Goal: Task Accomplishment & Management: Manage account settings

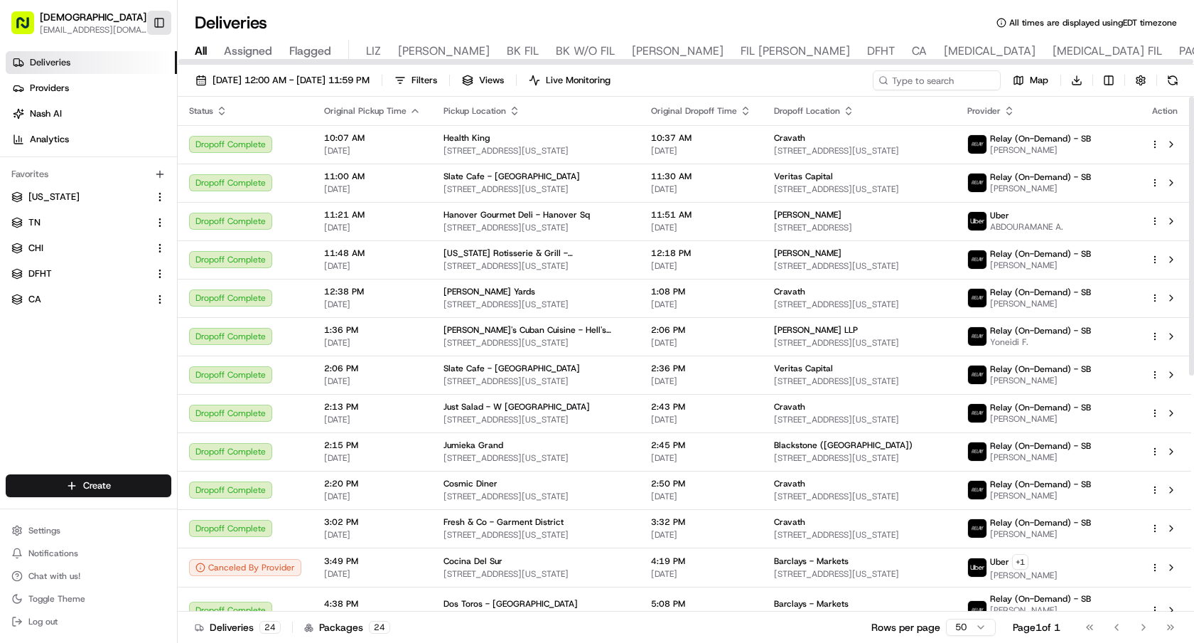
click at [167, 20] on button "Toggle Sidebar" at bounding box center [159, 23] width 24 height 24
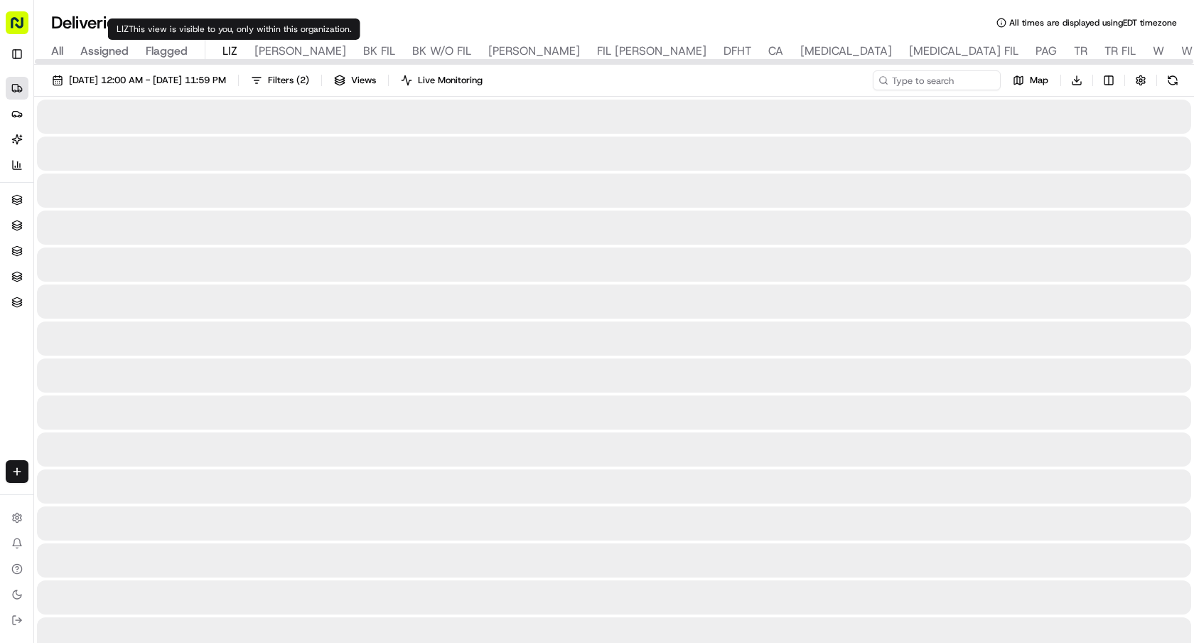
click at [232, 45] on span "LIZ" at bounding box center [230, 51] width 15 height 17
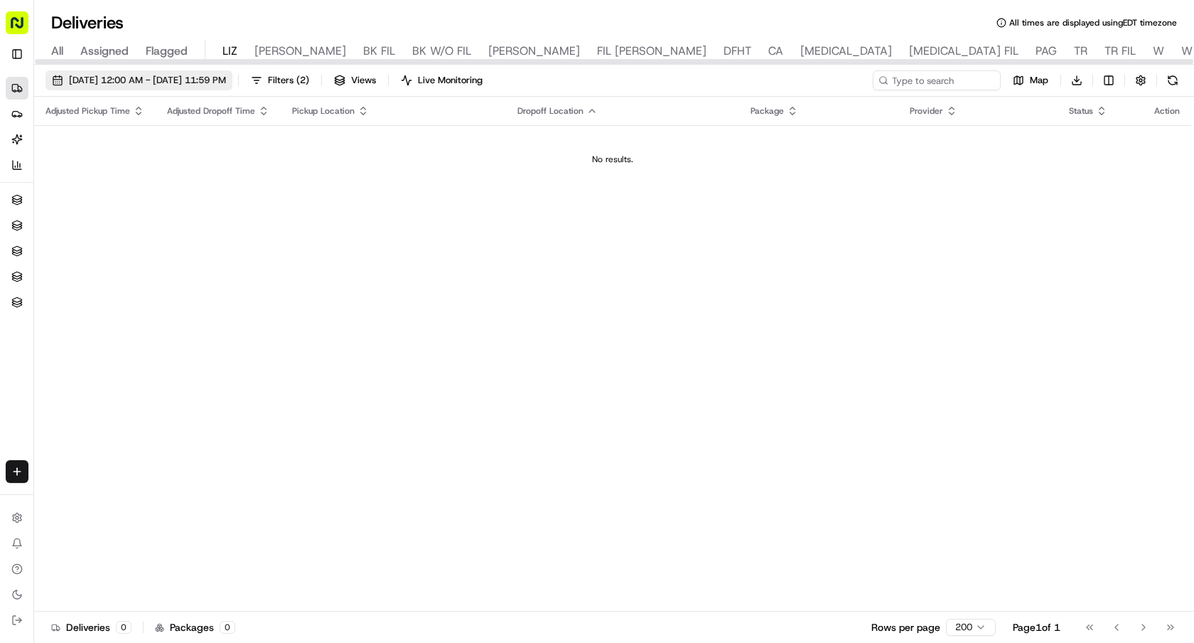
click at [226, 86] on span "08/24/2025 12:00 AM - 08/24/2025 11:59 PM" at bounding box center [147, 80] width 157 height 13
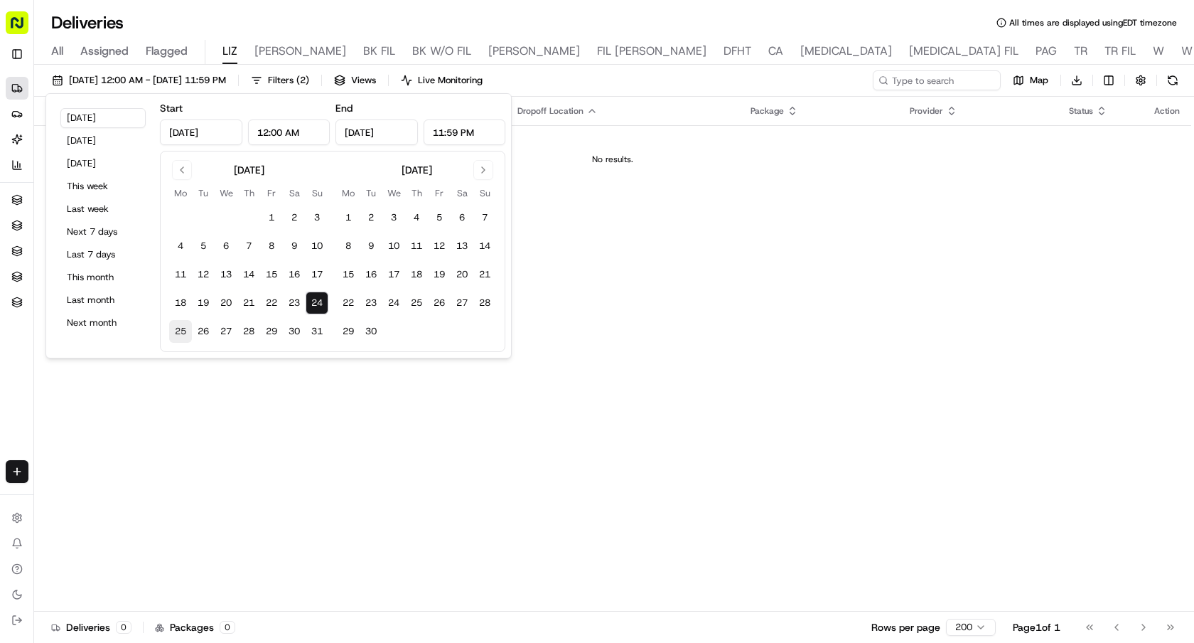
click at [176, 331] on button "25" at bounding box center [180, 331] width 23 height 23
type input "Aug 25, 2025"
click at [176, 331] on button "25" at bounding box center [180, 331] width 23 height 23
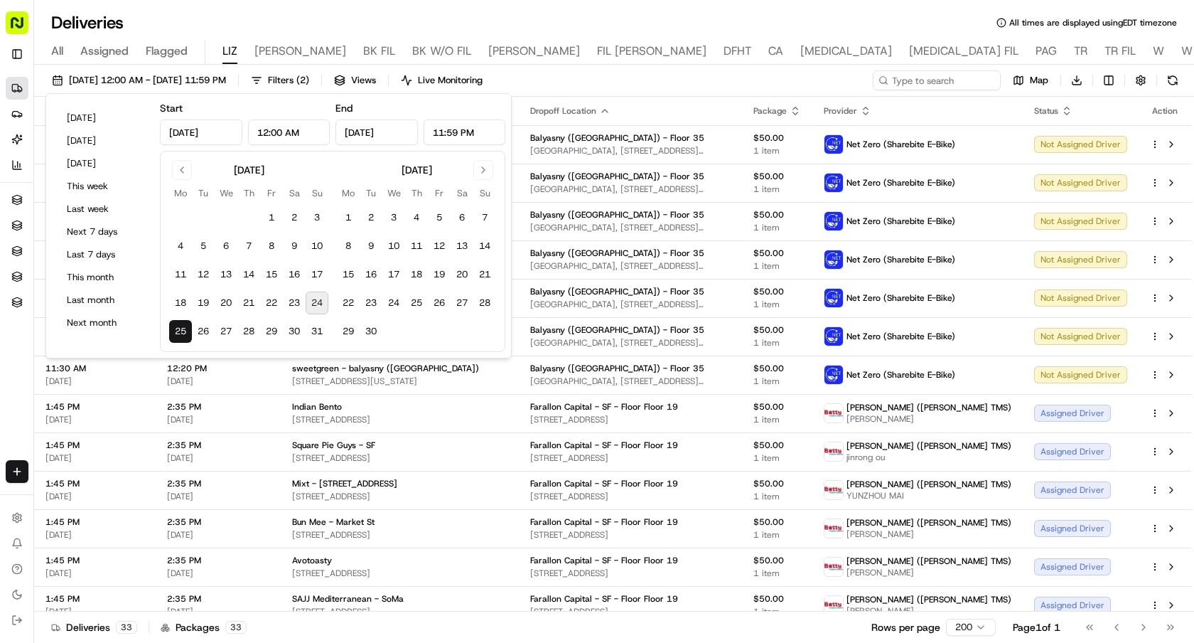
click at [324, 21] on div "Deliveries All times are displayed using EDT timezone" at bounding box center [614, 22] width 1160 height 23
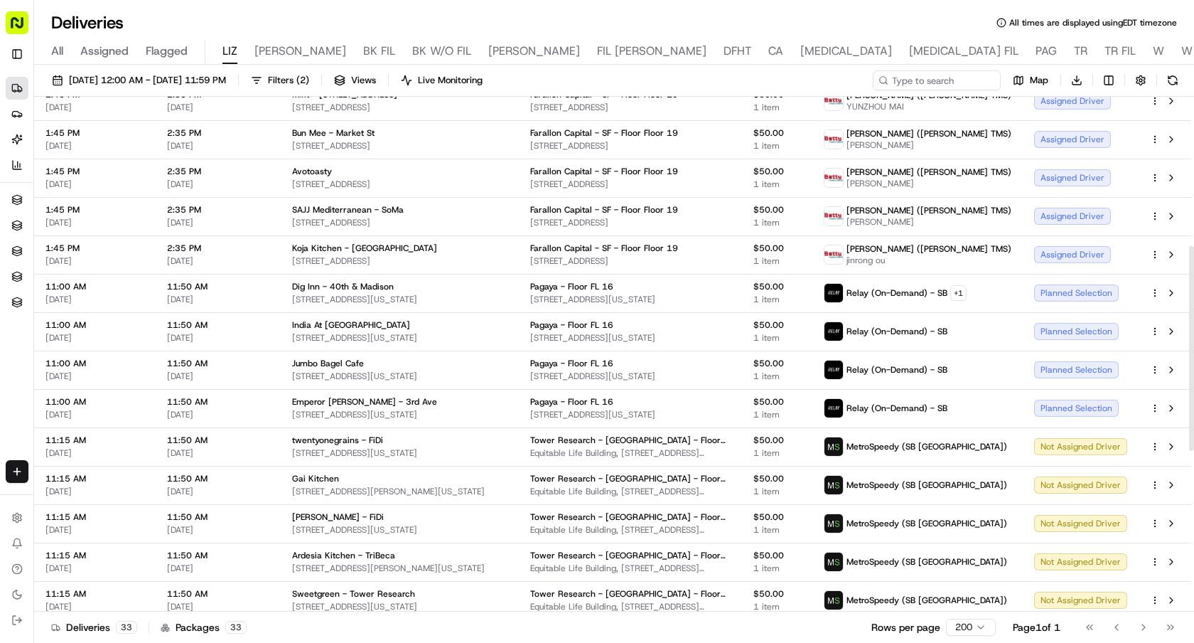
scroll to position [454, 0]
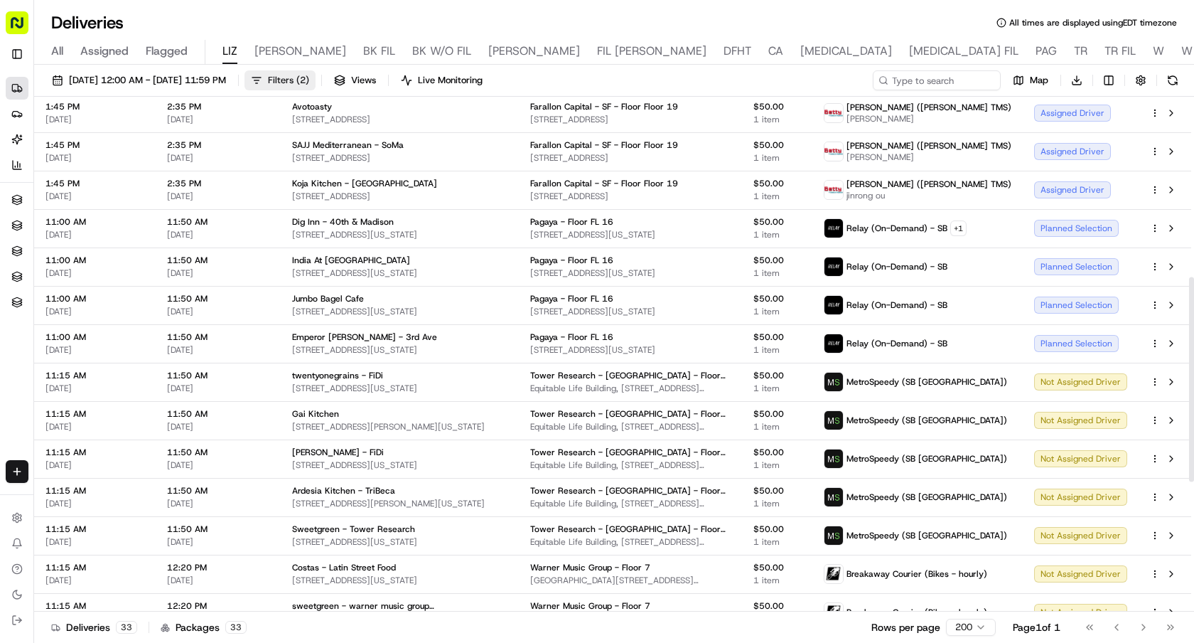
click at [309, 75] on span "( 2 )" at bounding box center [302, 80] width 13 height 13
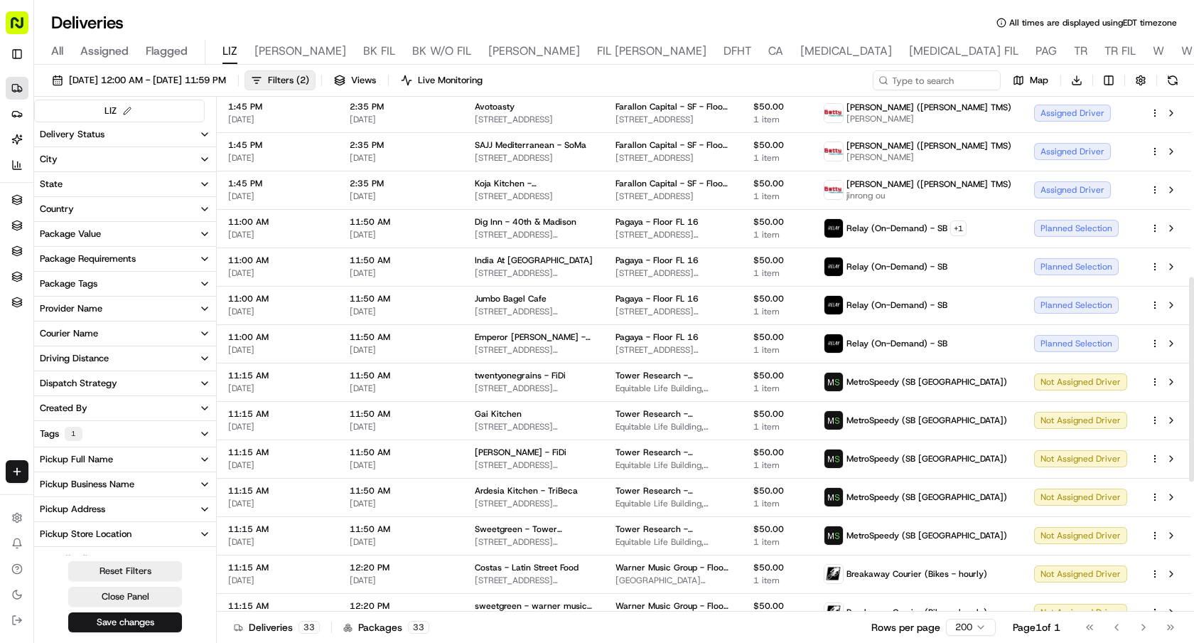
scroll to position [191, 0]
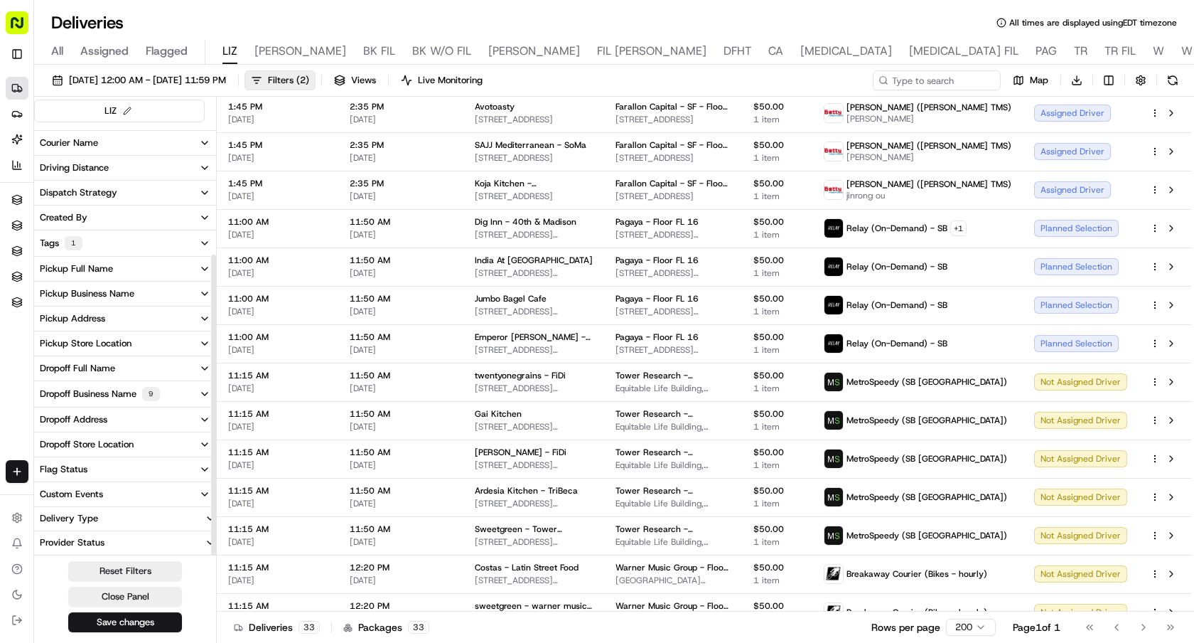
click at [119, 390] on div "Dropoff Business Name 9" at bounding box center [100, 394] width 120 height 14
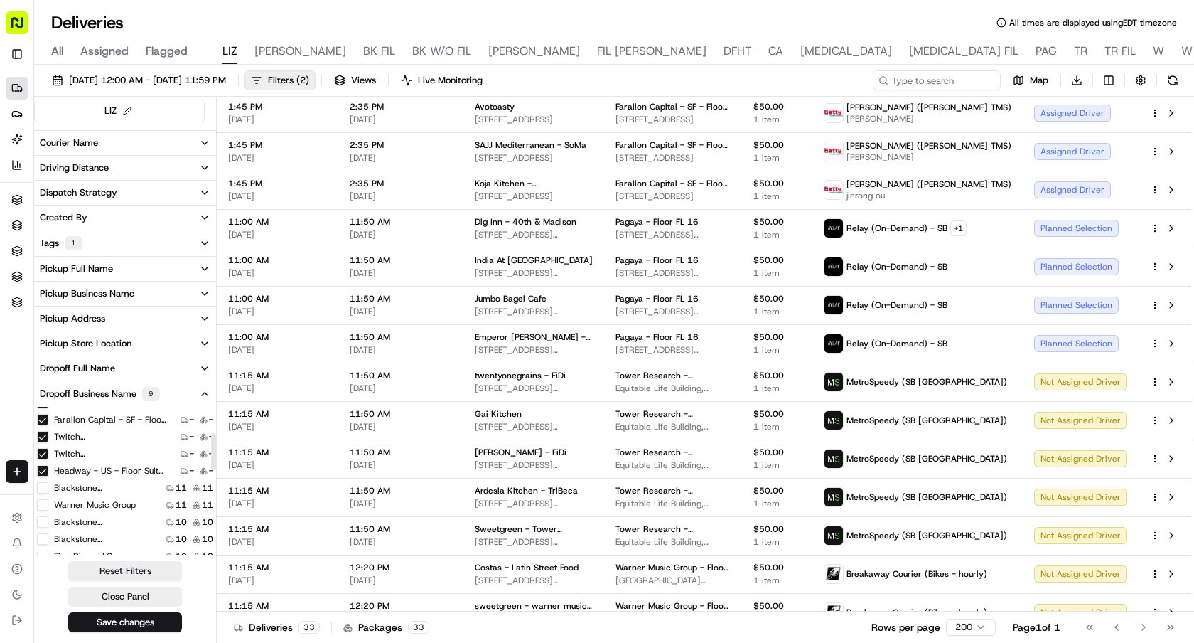
scroll to position [107, 0]
click at [42, 421] on 19 "Farallon Capital - SF - Floor Floor 19" at bounding box center [42, 423] width 11 height 11
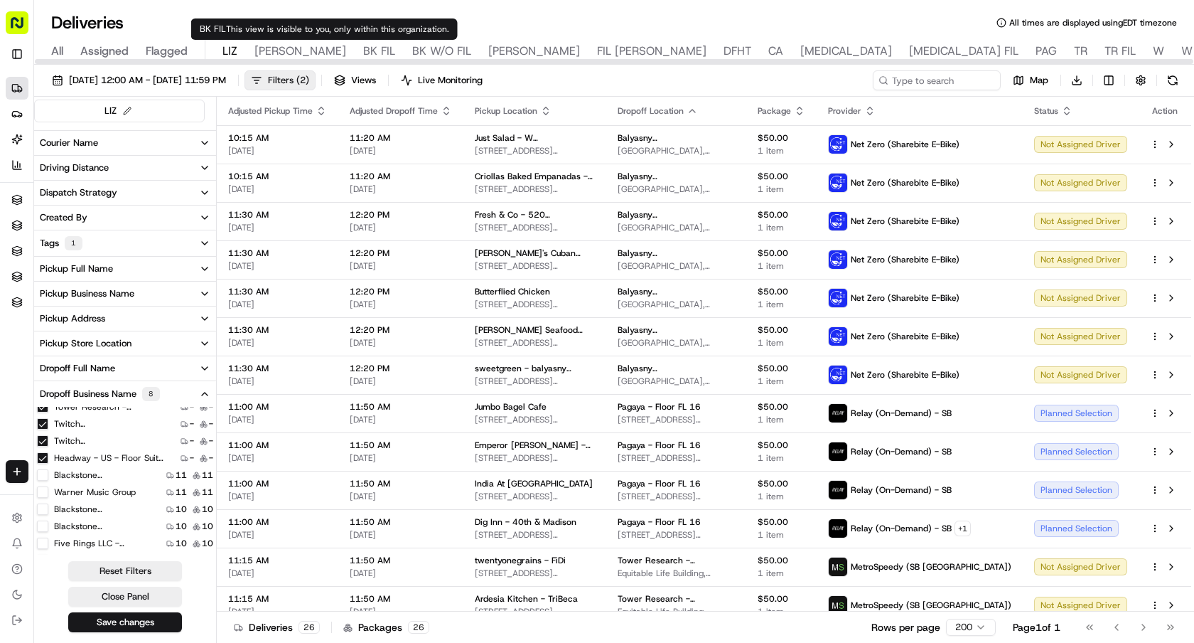
click at [309, 79] on span "Filters ( 2 )" at bounding box center [288, 80] width 41 height 13
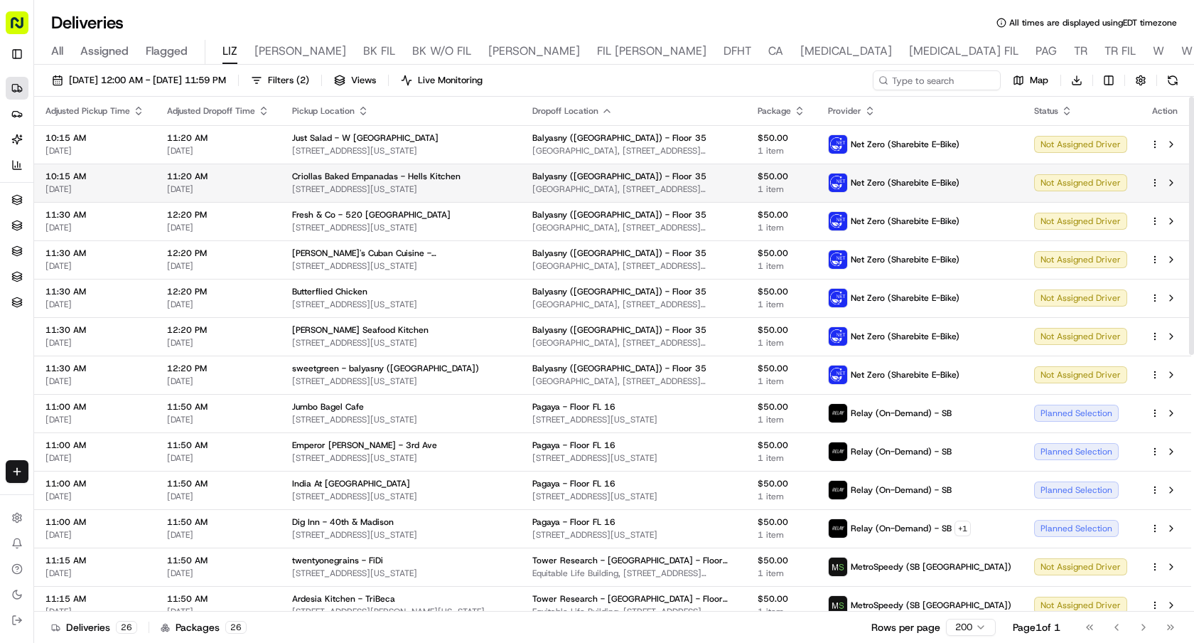
drag, startPoint x: 464, startPoint y: 196, endPoint x: 287, endPoint y: 192, distance: 176.4
click at [287, 192] on td "Criollas Baked Empanadas - Hells Kitchen 888 8th Ave, New York, NY 10019, USA" at bounding box center [401, 183] width 240 height 38
copy span "888 8th Ave, New York, NY 10019, USA"
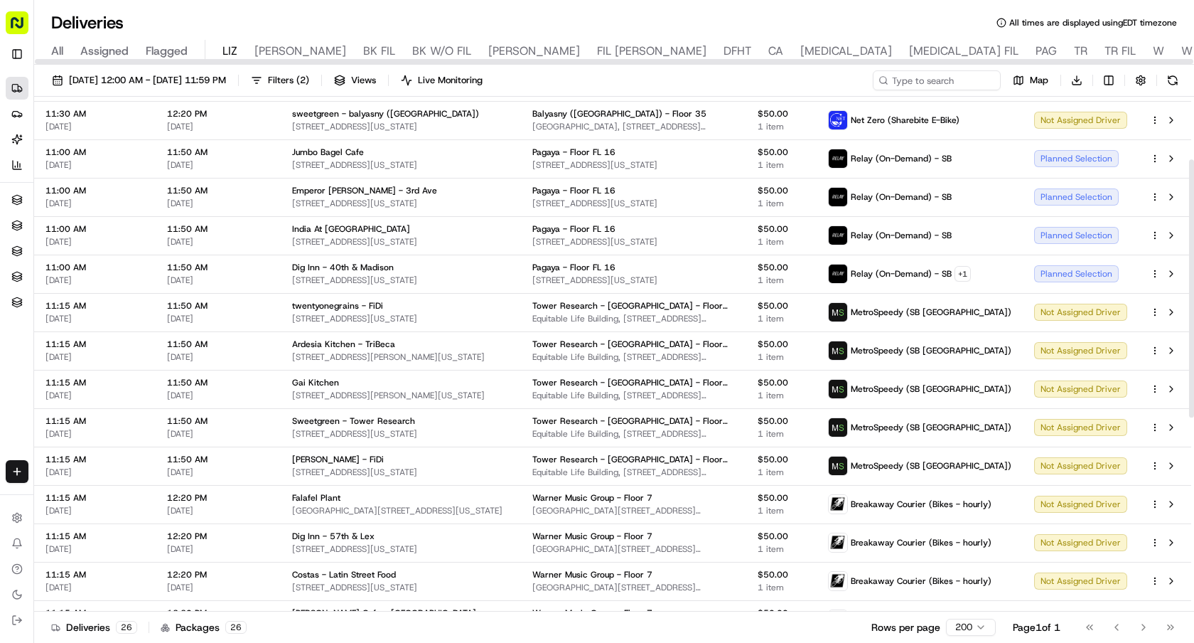
scroll to position [338, 0]
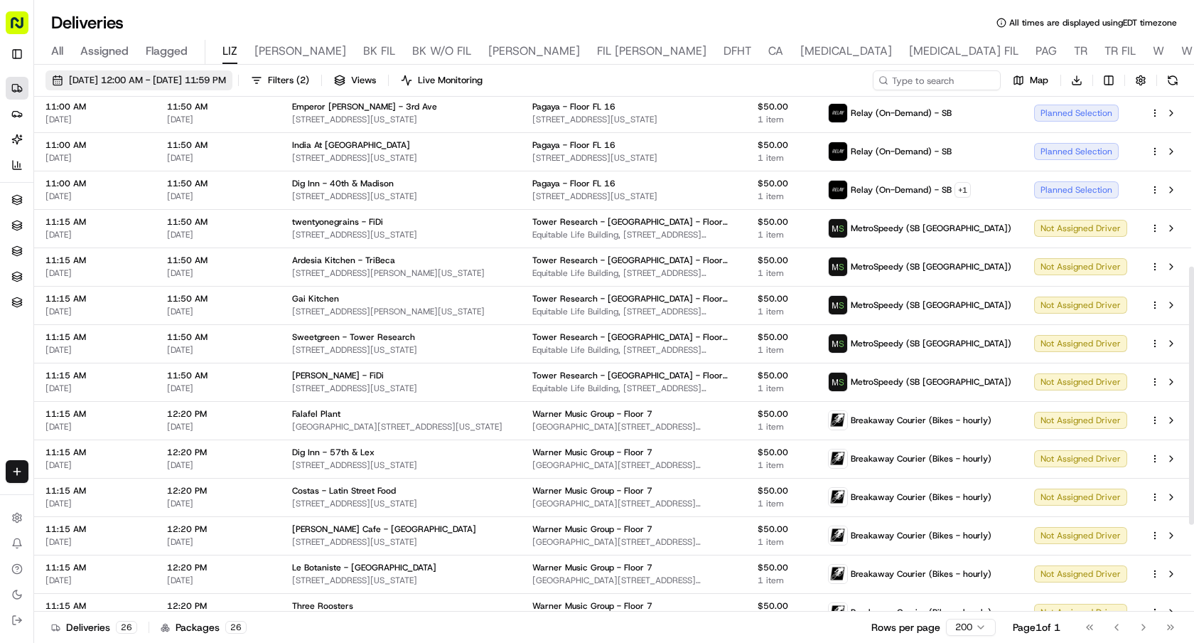
click at [181, 83] on span "[DATE] 12:00 AM - [DATE] 11:59 PM" at bounding box center [147, 80] width 157 height 13
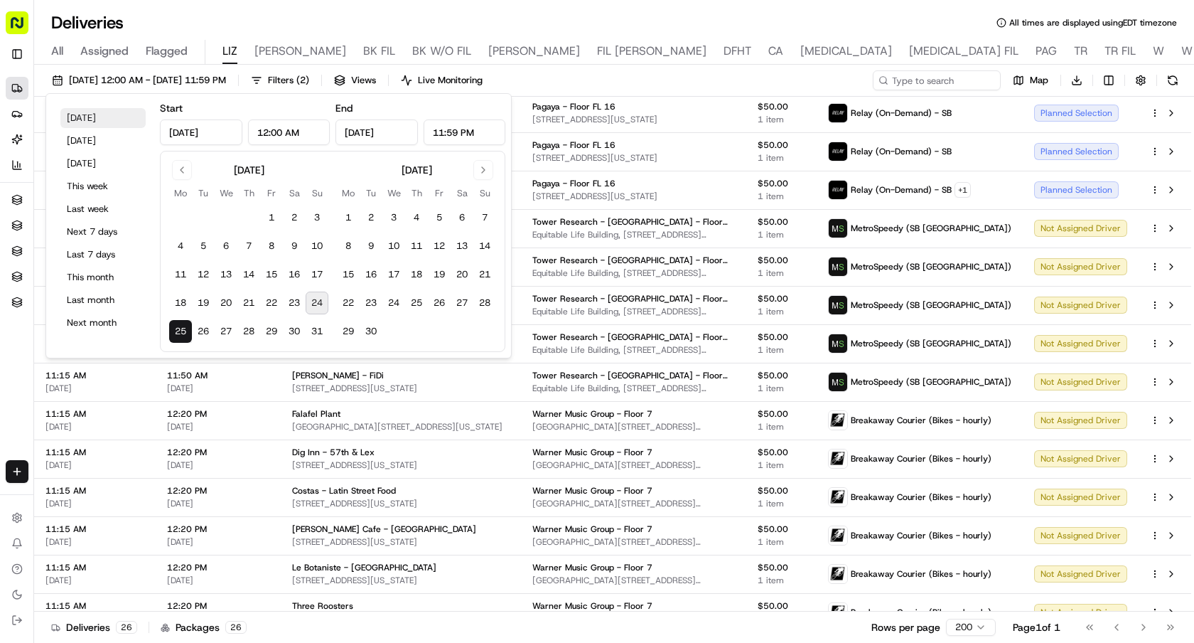
click at [111, 113] on button "[DATE]" at bounding box center [102, 118] width 85 height 20
type input "Aug 24, 2025"
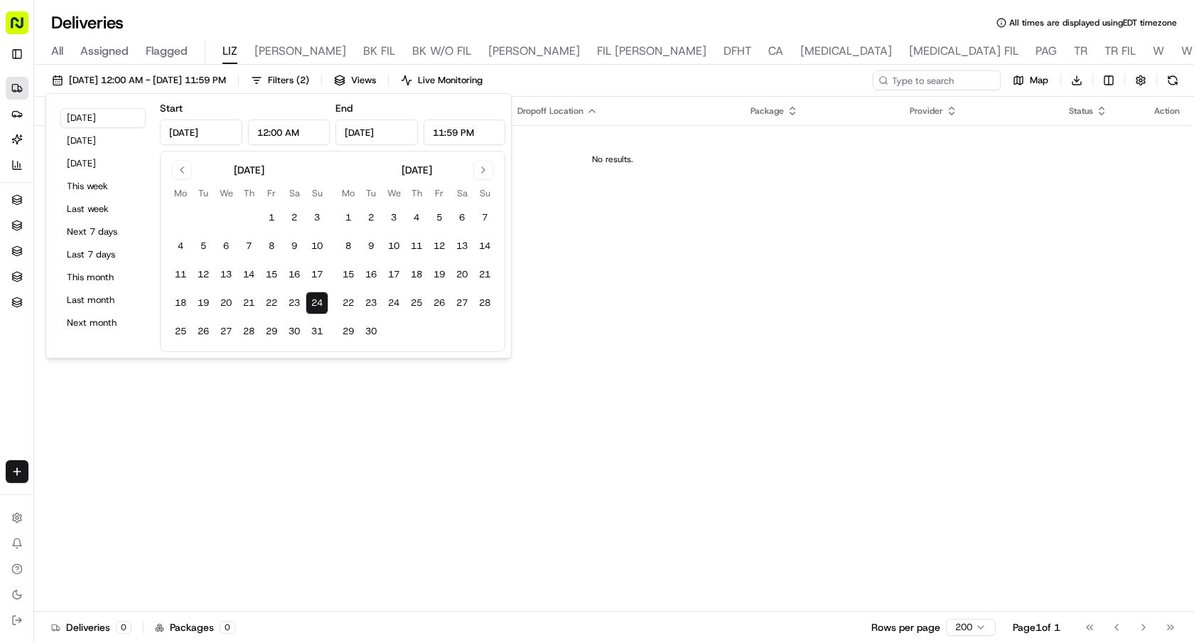
click at [294, 18] on div "Deliveries All times are displayed using EDT timezone" at bounding box center [614, 22] width 1160 height 23
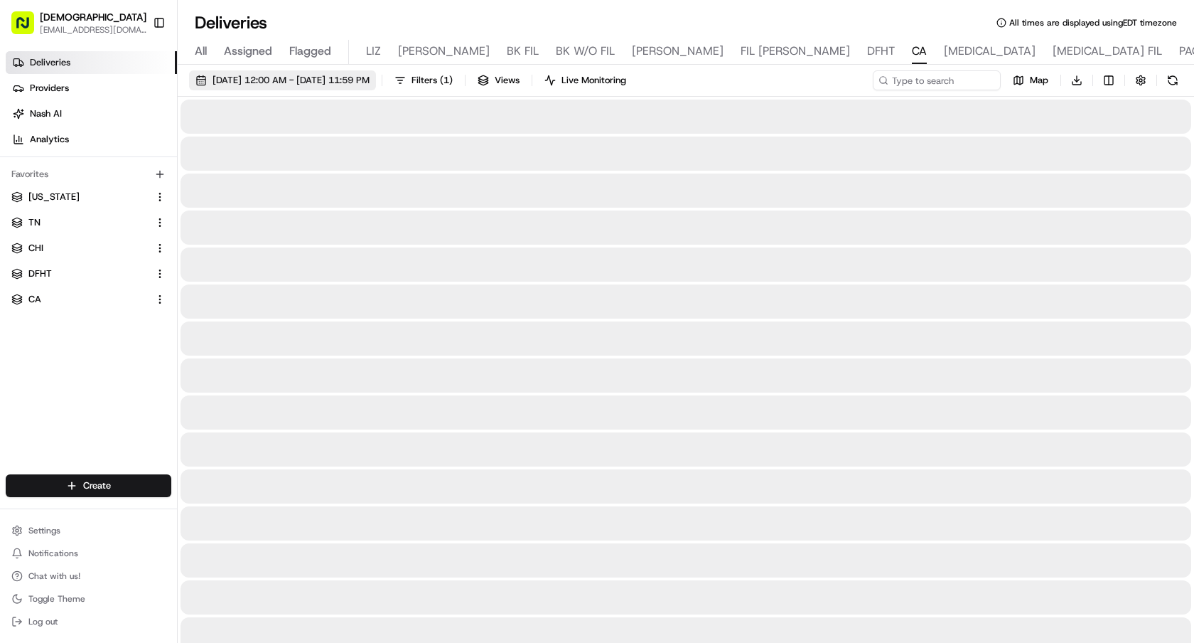
click at [225, 77] on span "[DATE] 12:00 AM - [DATE] 11:59 PM" at bounding box center [291, 80] width 157 height 13
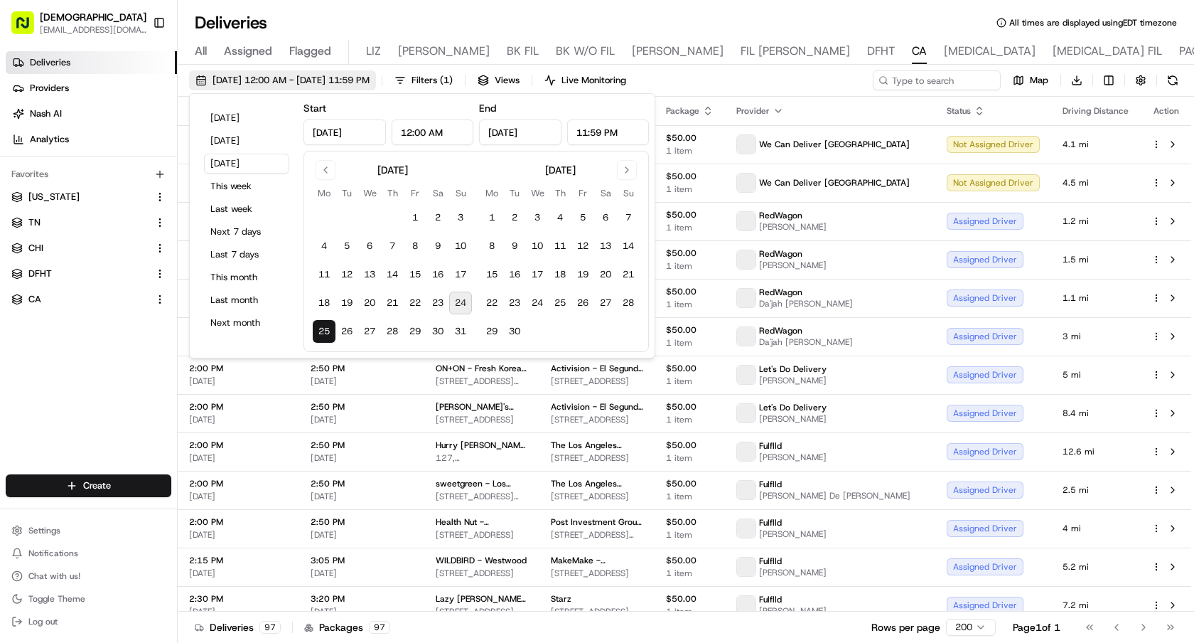
type input "[DATE]"
type input "12:00 AM"
type input "Aug 25, 2025"
type input "11:59 PM"
click at [466, 336] on button "31" at bounding box center [460, 331] width 23 height 23
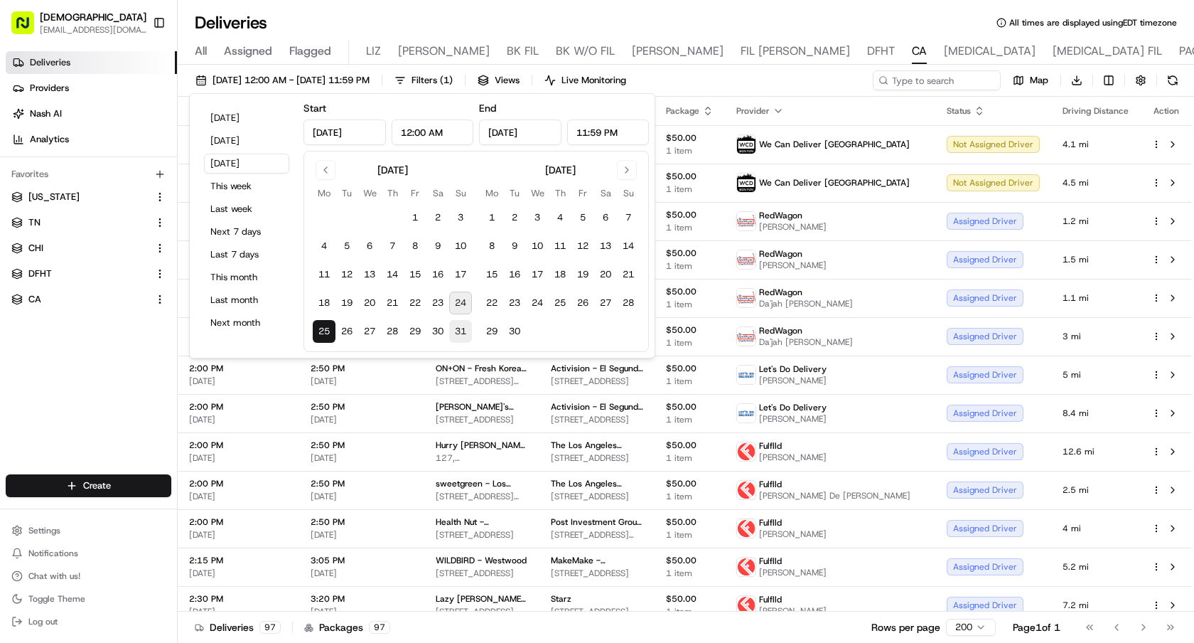
type input "[DATE]"
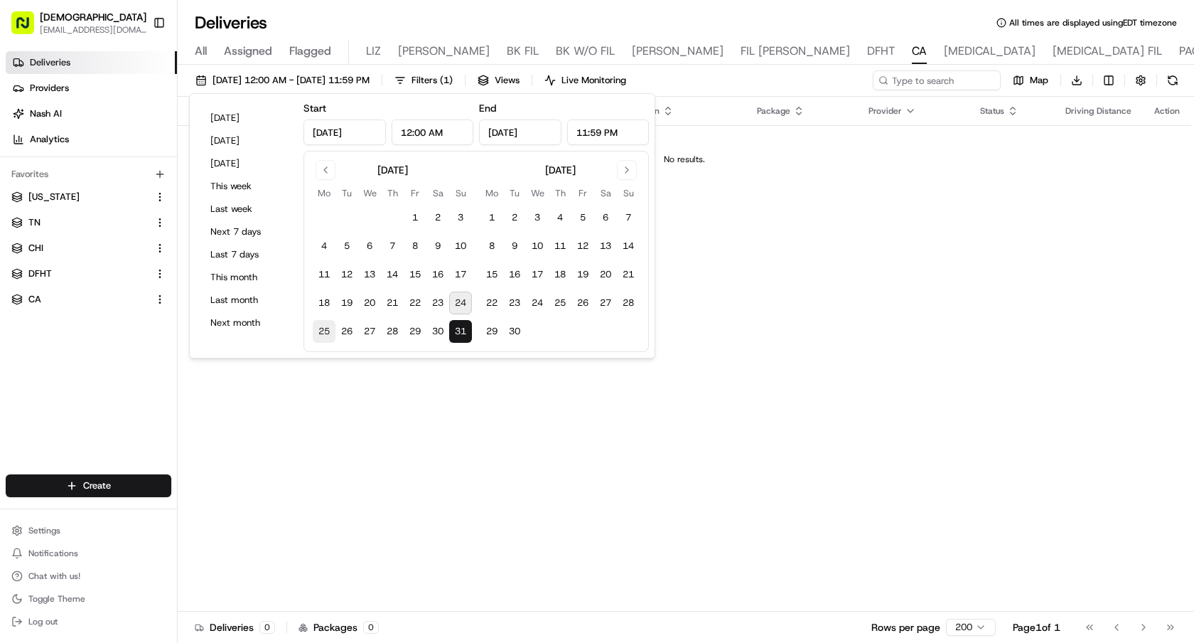
click at [327, 327] on button "25" at bounding box center [324, 331] width 23 height 23
type input "[DATE]"
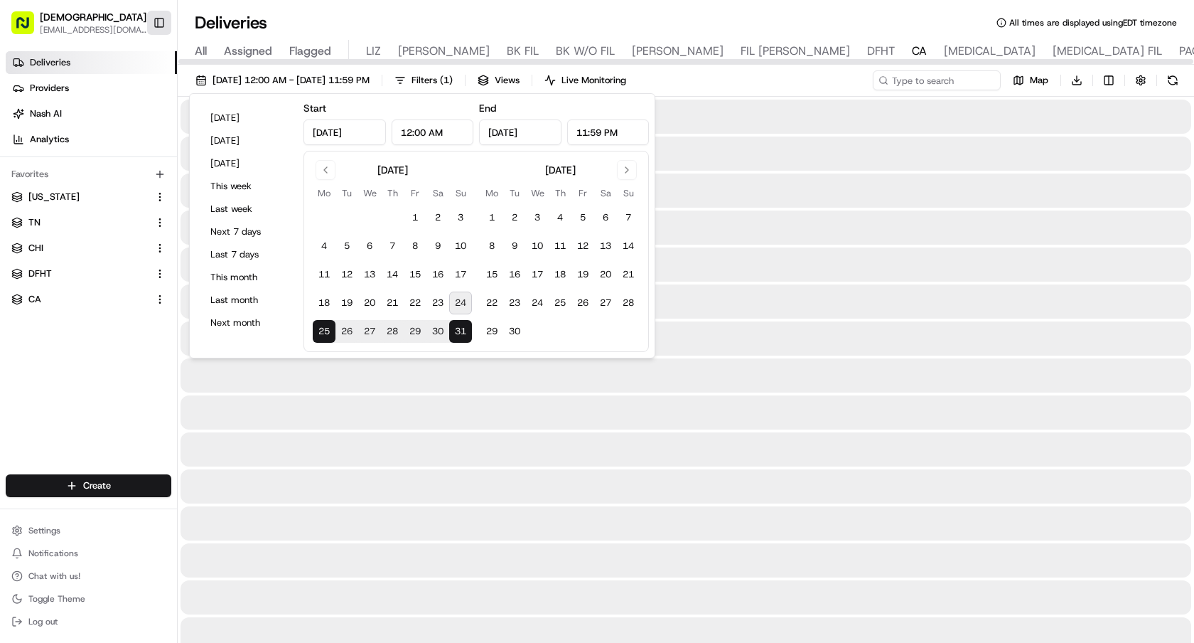
click at [163, 16] on button "Toggle Sidebar" at bounding box center [159, 23] width 24 height 24
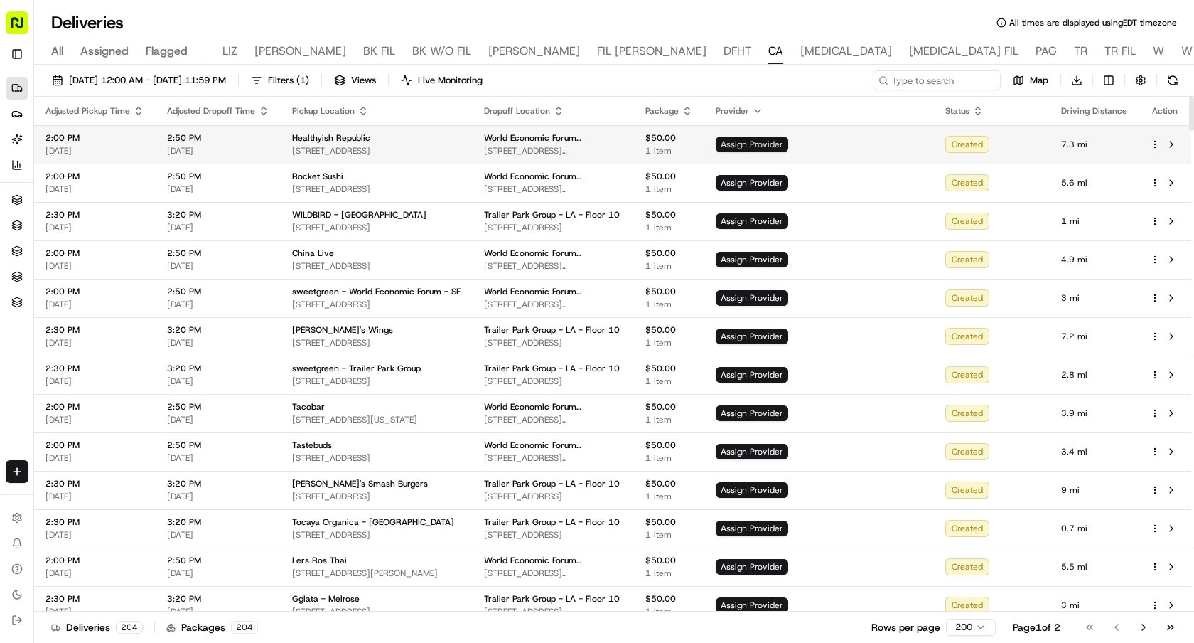
click at [788, 146] on span "Assign Provider" at bounding box center [752, 145] width 73 height 16
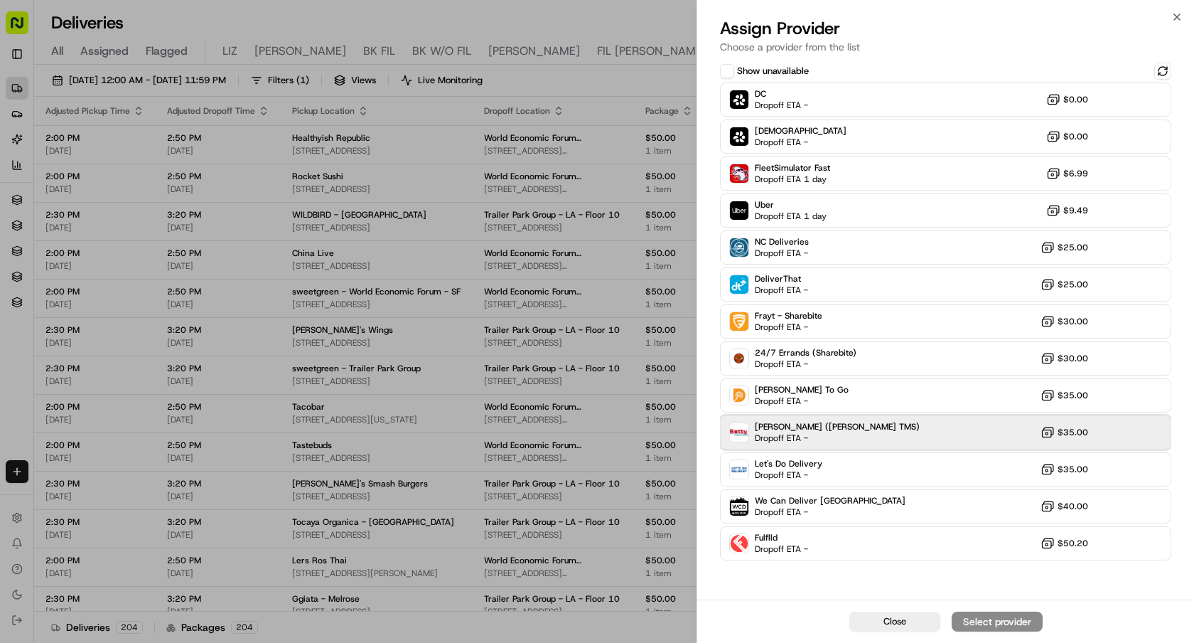
click at [845, 432] on div "Betty (Nash TMS) Dropoff ETA - $35.00" at bounding box center [945, 432] width 451 height 34
click at [974, 621] on div "Assign Provider" at bounding box center [998, 621] width 70 height 14
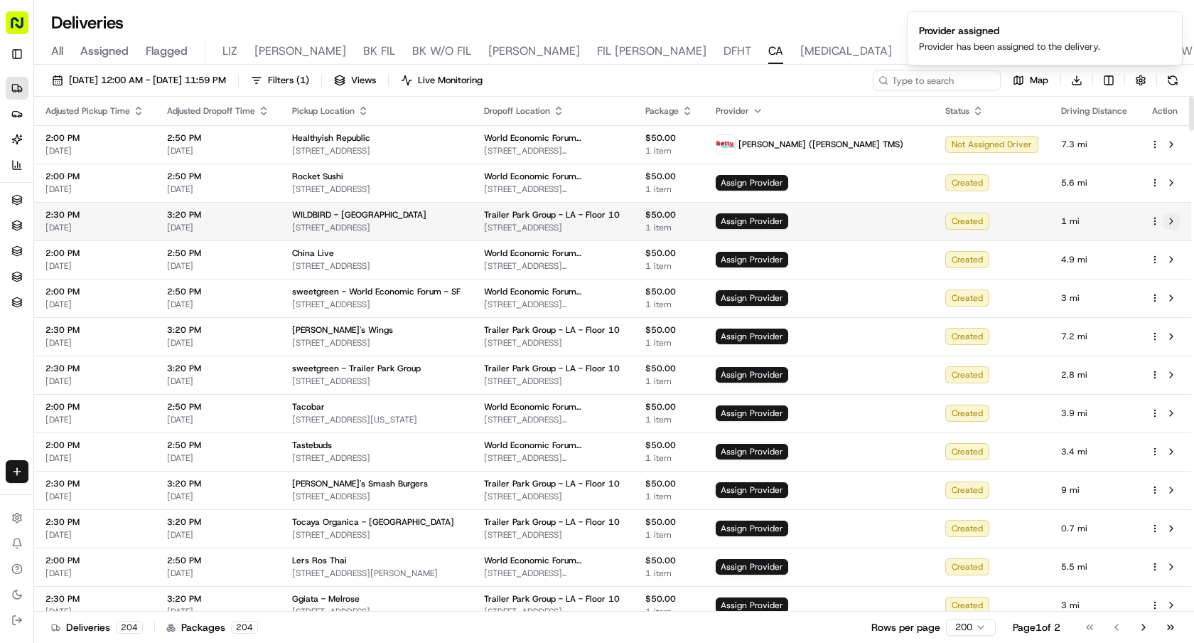
click at [1174, 220] on button at bounding box center [1171, 221] width 17 height 17
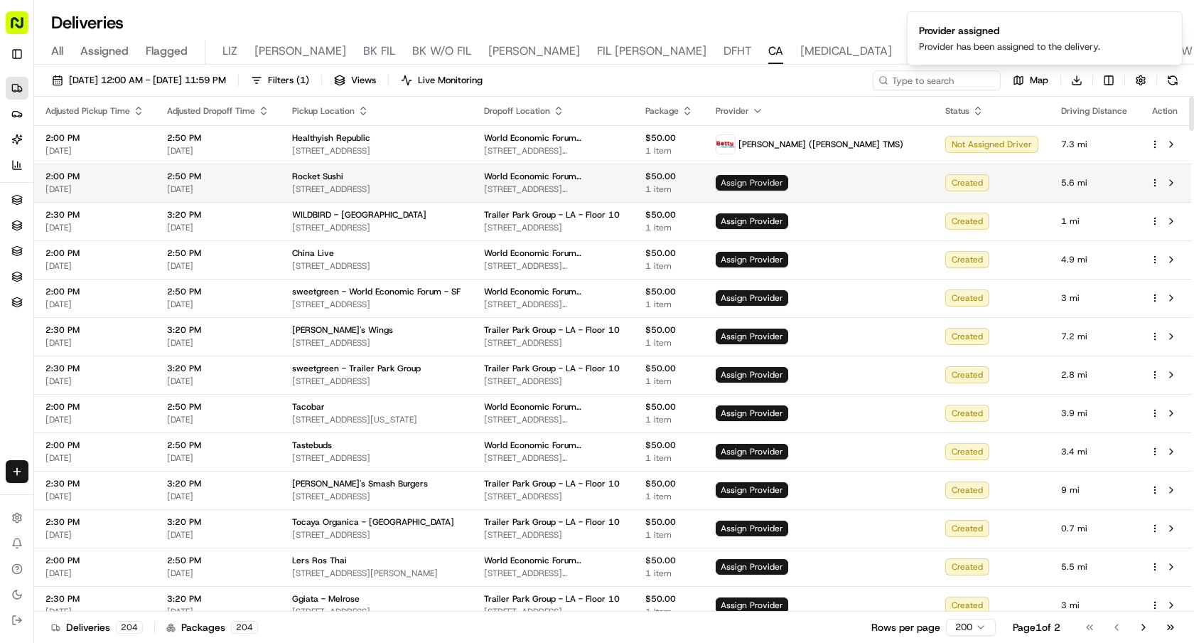
click at [788, 181] on span "Assign Provider" at bounding box center [752, 183] width 73 height 16
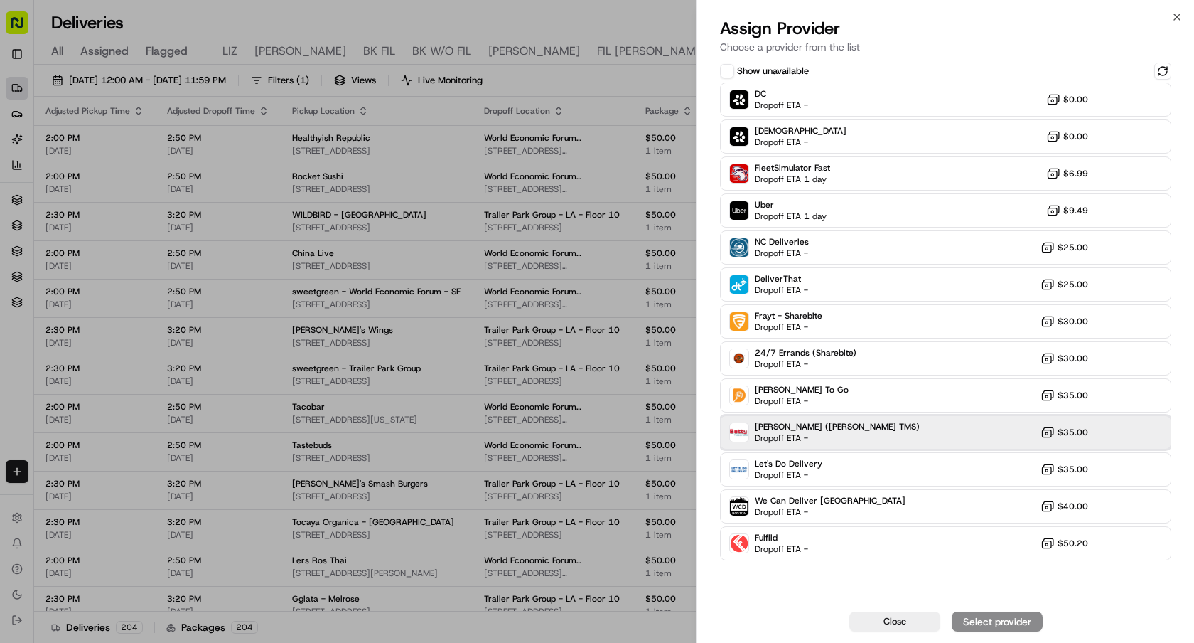
click at [796, 430] on span "[PERSON_NAME] ([PERSON_NAME] TMS)" at bounding box center [837, 426] width 165 height 11
click at [974, 623] on div "Assign Provider" at bounding box center [998, 621] width 70 height 14
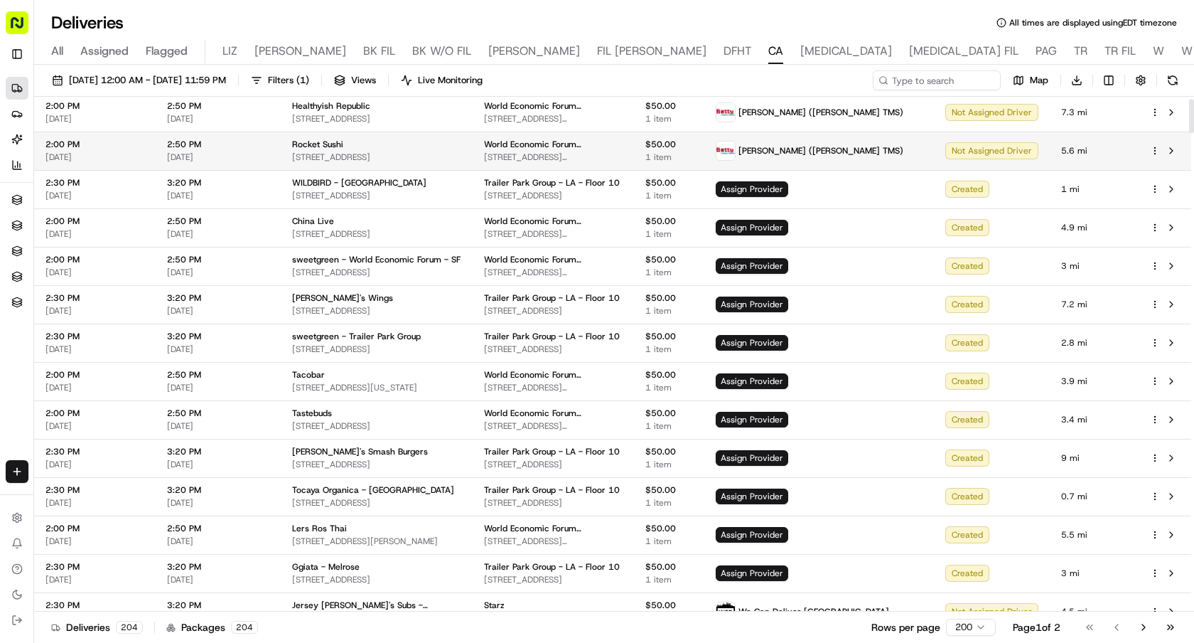
scroll to position [34, 0]
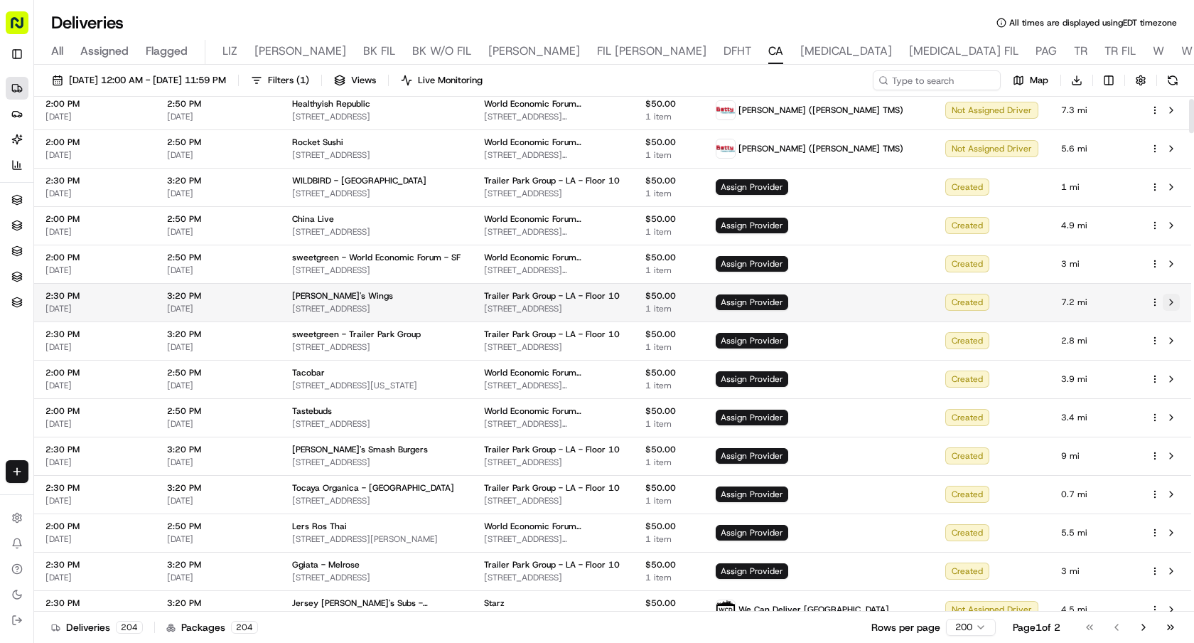
click at [1174, 303] on button at bounding box center [1171, 302] width 17 height 17
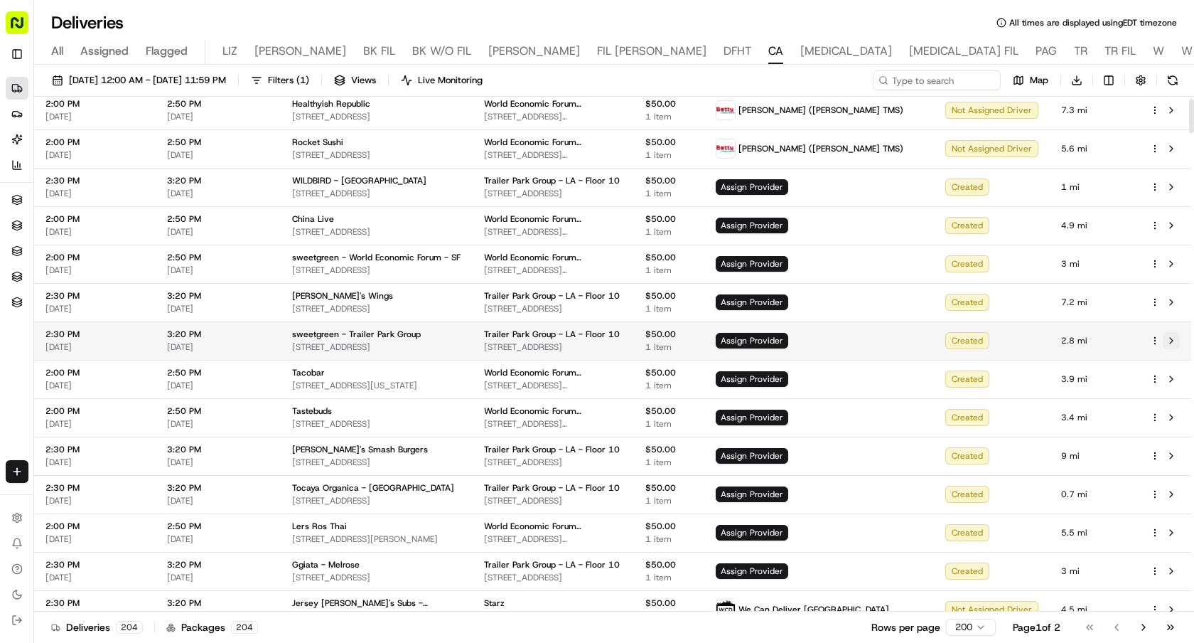
click at [1173, 339] on button at bounding box center [1171, 340] width 17 height 17
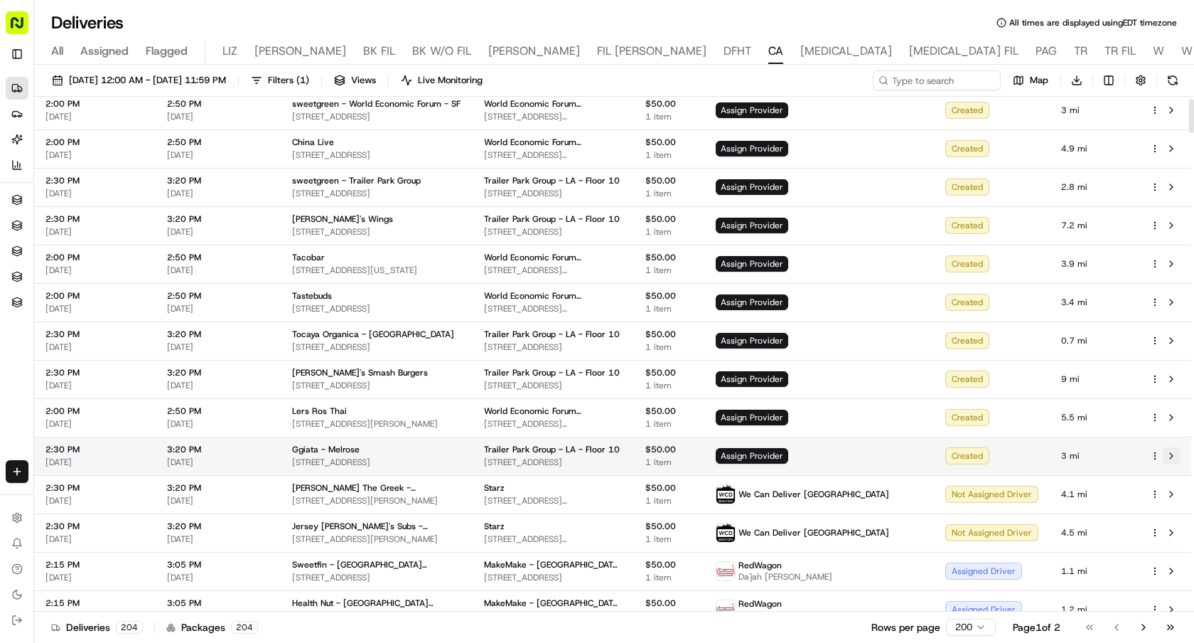
click at [1172, 451] on button at bounding box center [1171, 455] width 17 height 17
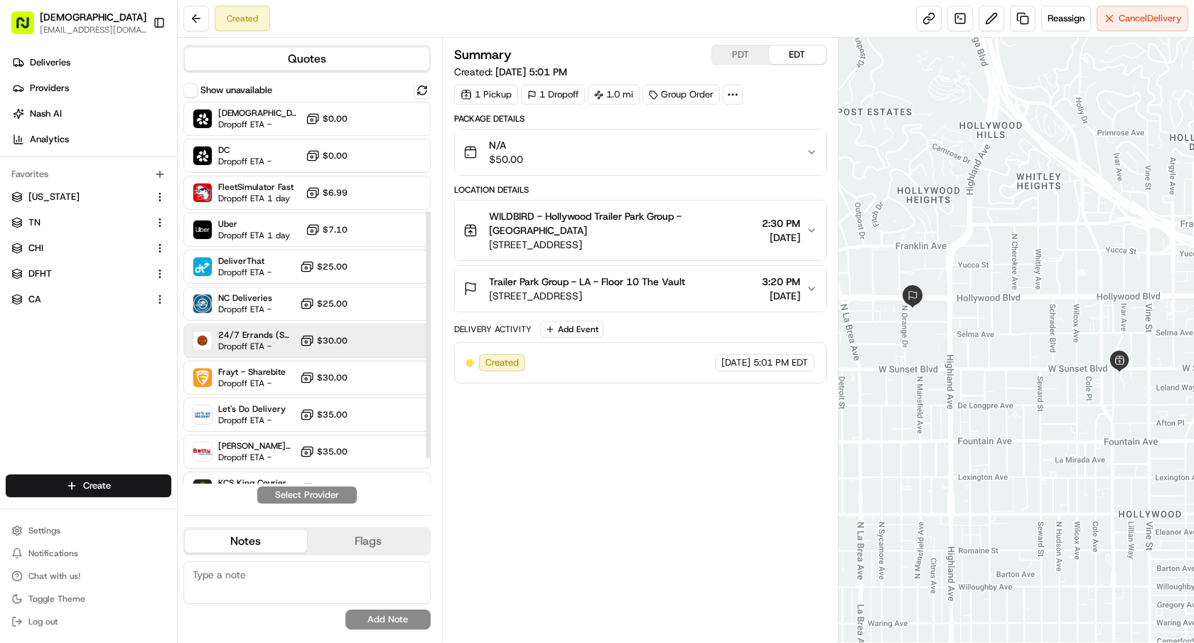
scroll to position [207, 0]
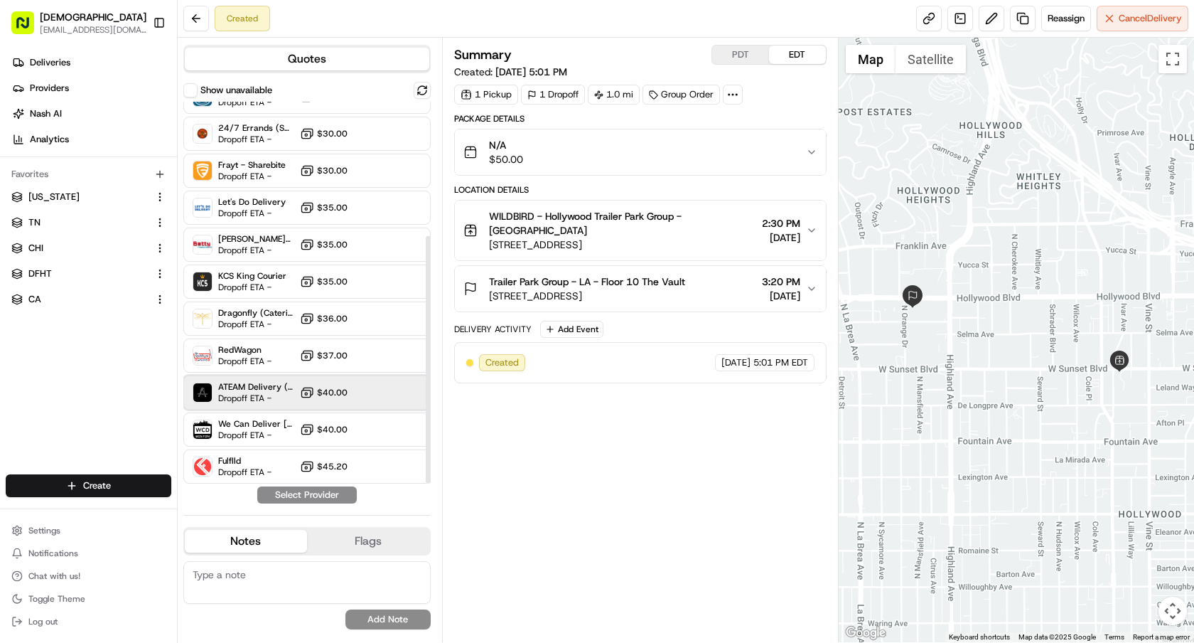
click at [279, 399] on span "Dropoff ETA -" at bounding box center [256, 397] width 76 height 11
click at [305, 495] on button "Assign Provider" at bounding box center [307, 494] width 101 height 17
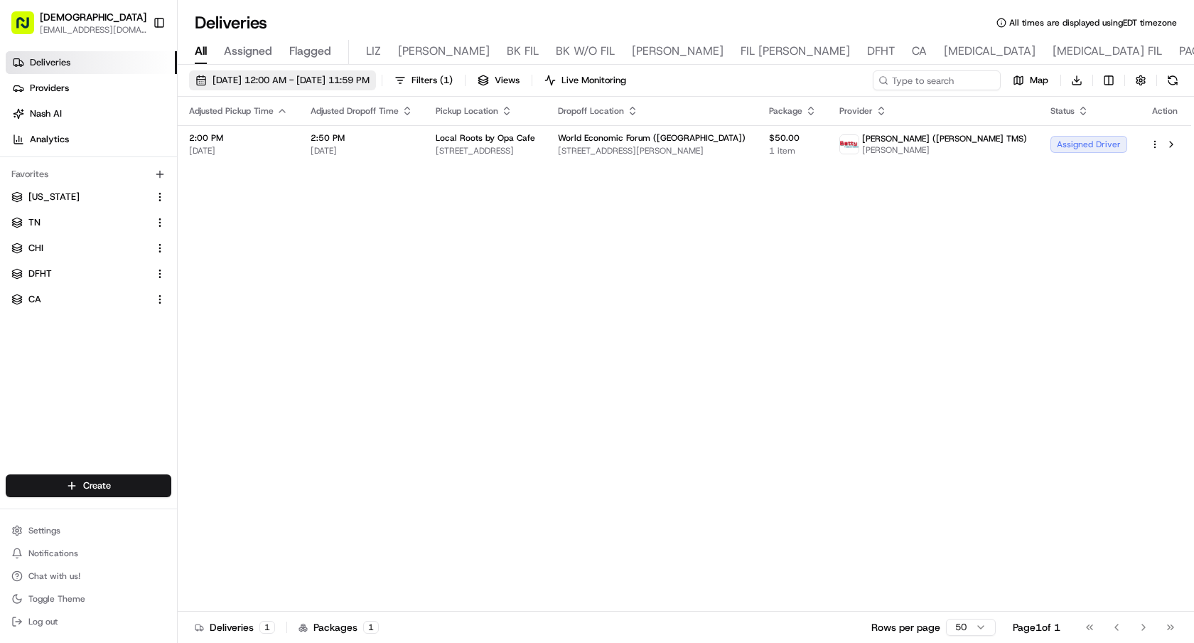
click at [233, 84] on span "[DATE] 12:00 AM - [DATE] 11:59 PM" at bounding box center [291, 80] width 157 height 13
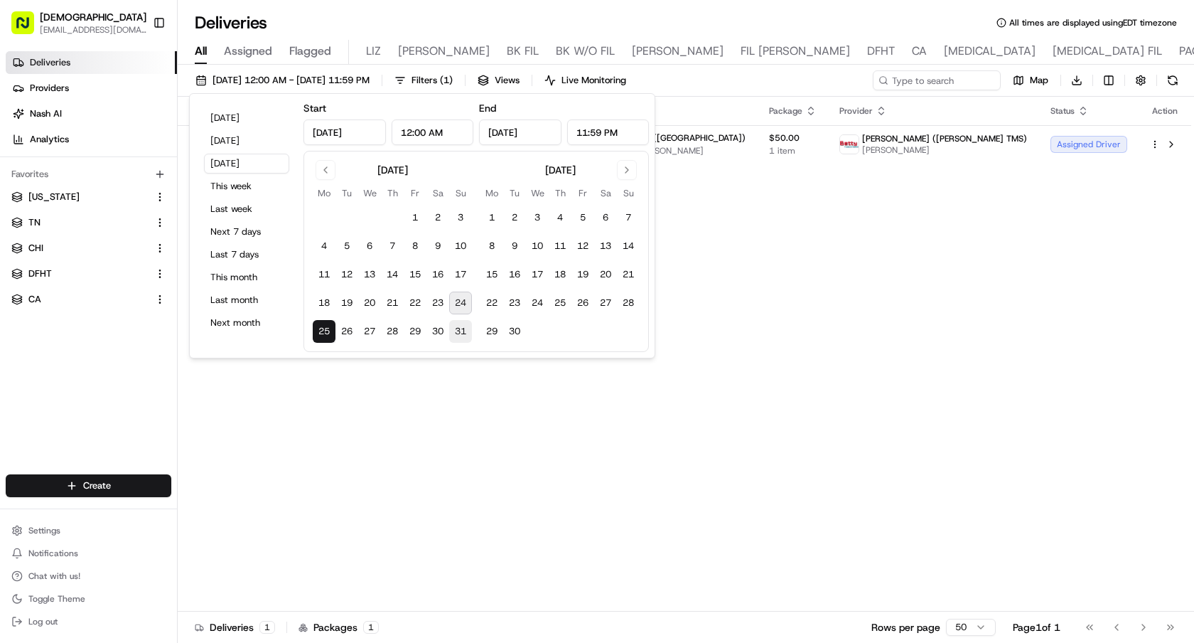
click at [459, 329] on button "31" at bounding box center [460, 331] width 23 height 23
type input "[DATE]"
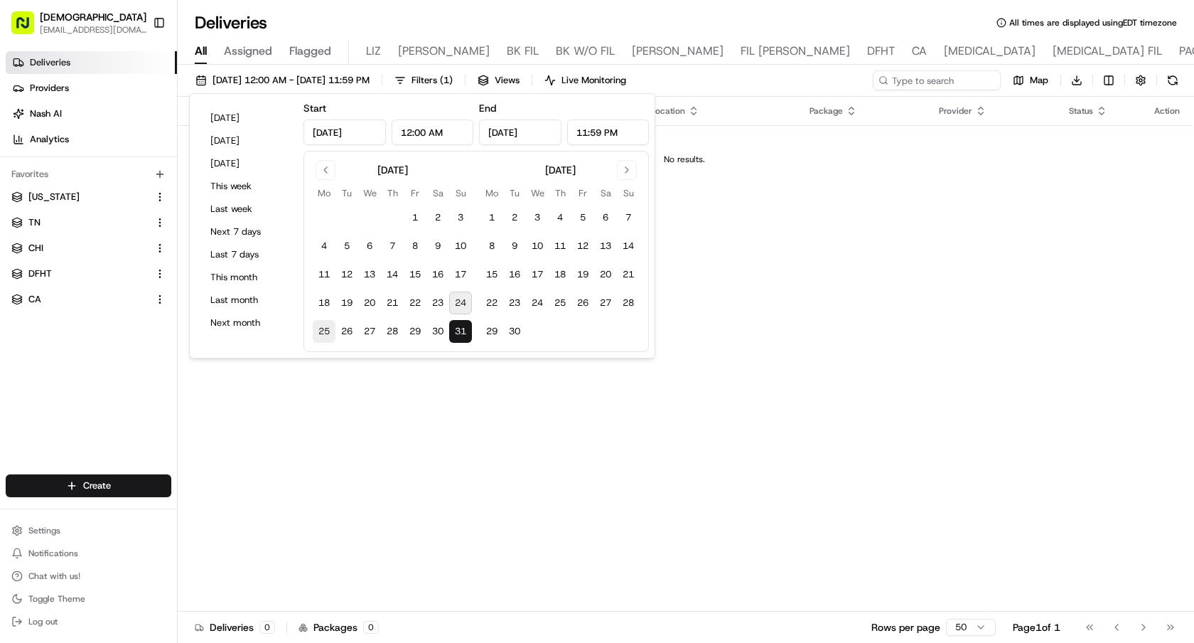
click at [322, 328] on button "25" at bounding box center [324, 331] width 23 height 23
type input "[DATE]"
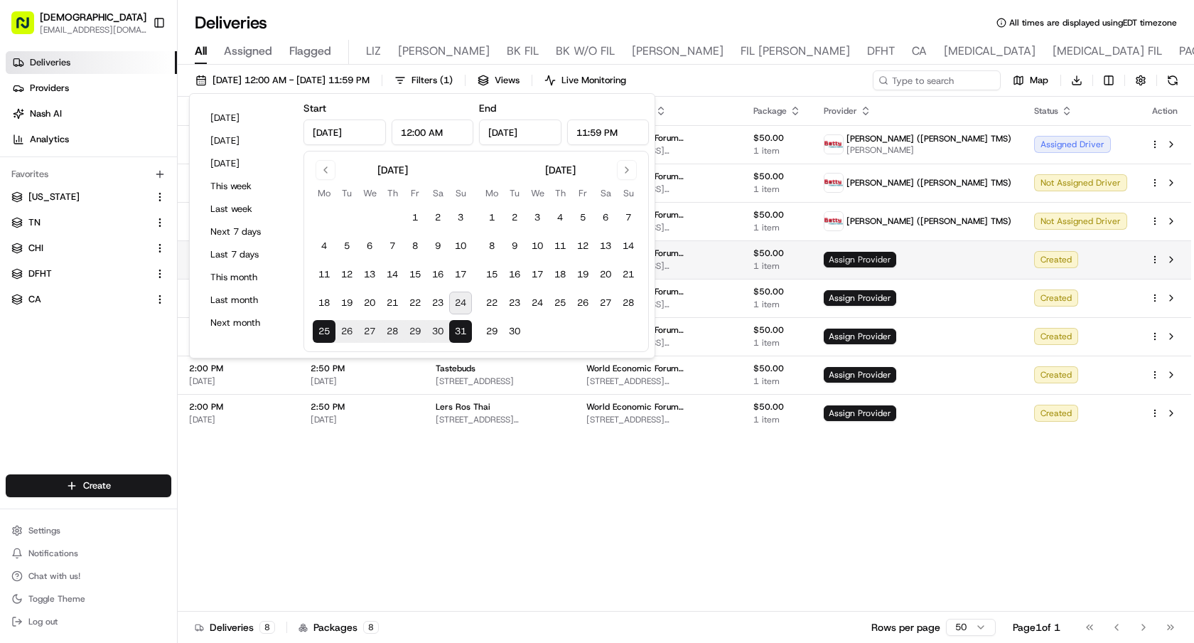
click at [897, 267] on span "Assign Provider" at bounding box center [860, 260] width 73 height 16
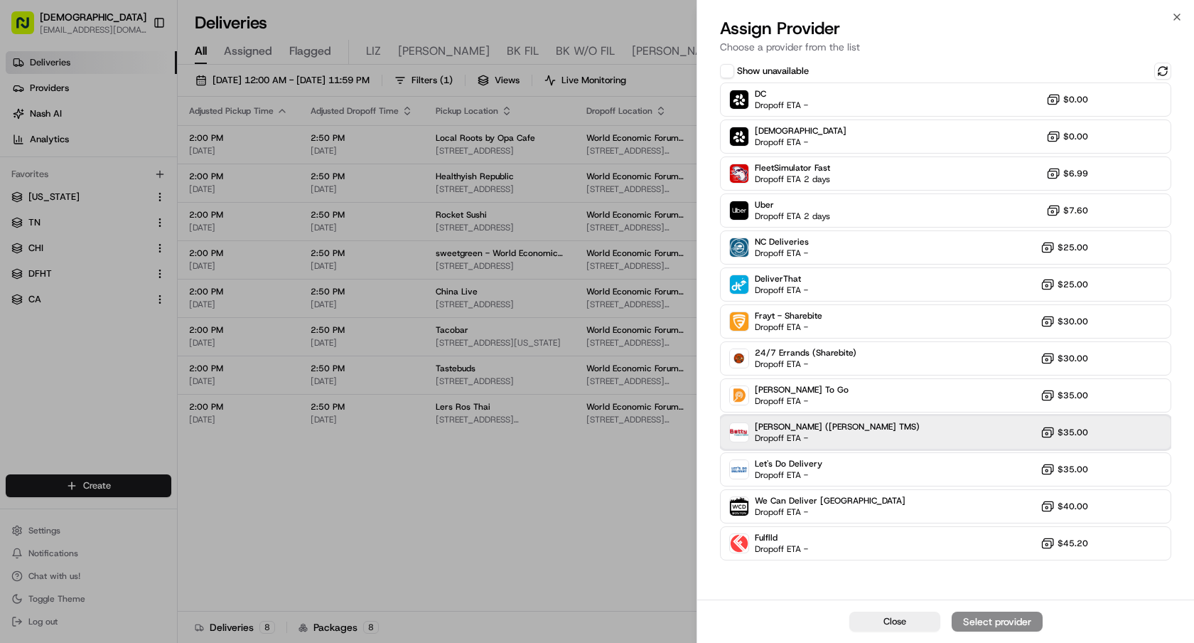
click at [918, 422] on div "Betty (Nash TMS) Dropoff ETA - $35.00" at bounding box center [945, 432] width 451 height 34
click at [996, 619] on div "Assign Provider" at bounding box center [998, 621] width 70 height 14
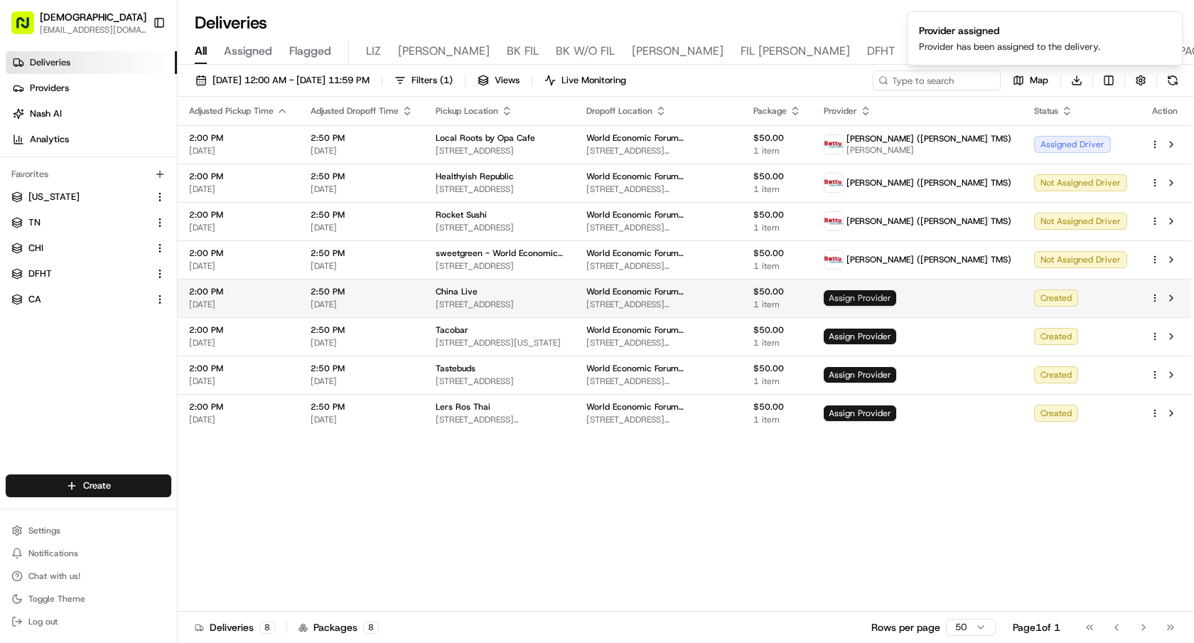
click at [897, 301] on span "Assign Provider" at bounding box center [860, 298] width 73 height 16
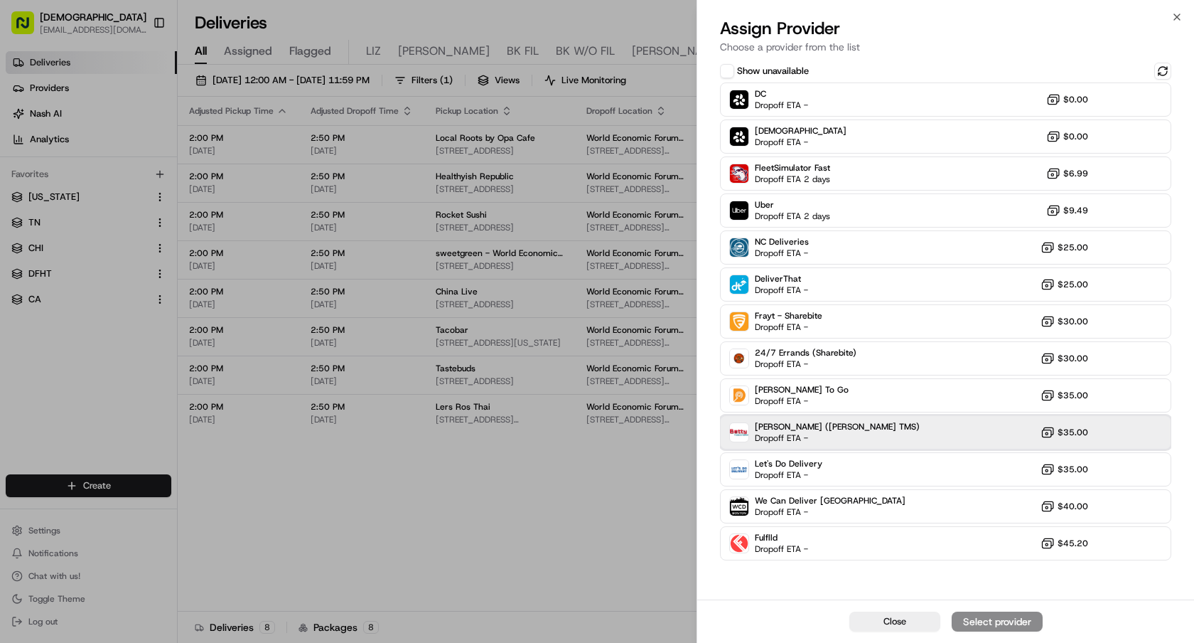
click at [897, 429] on div "Betty (Nash TMS) Dropoff ETA - $35.00" at bounding box center [945, 432] width 451 height 34
click at [965, 625] on div "Assign Provider" at bounding box center [998, 621] width 70 height 14
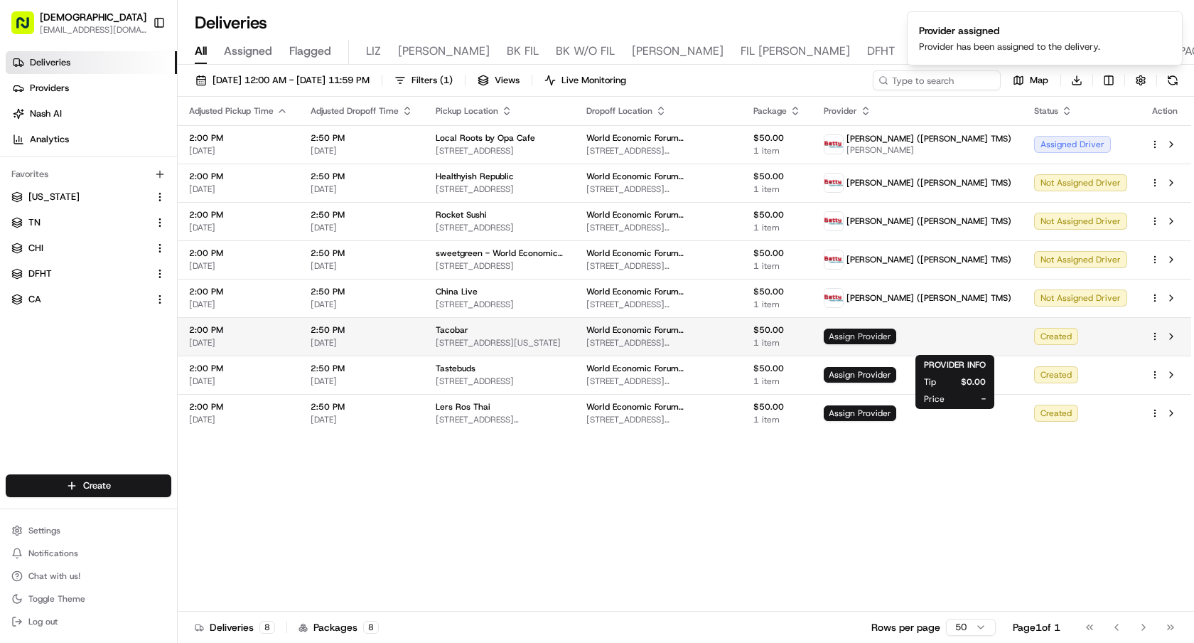
click at [897, 343] on span "Assign Provider" at bounding box center [860, 336] width 73 height 16
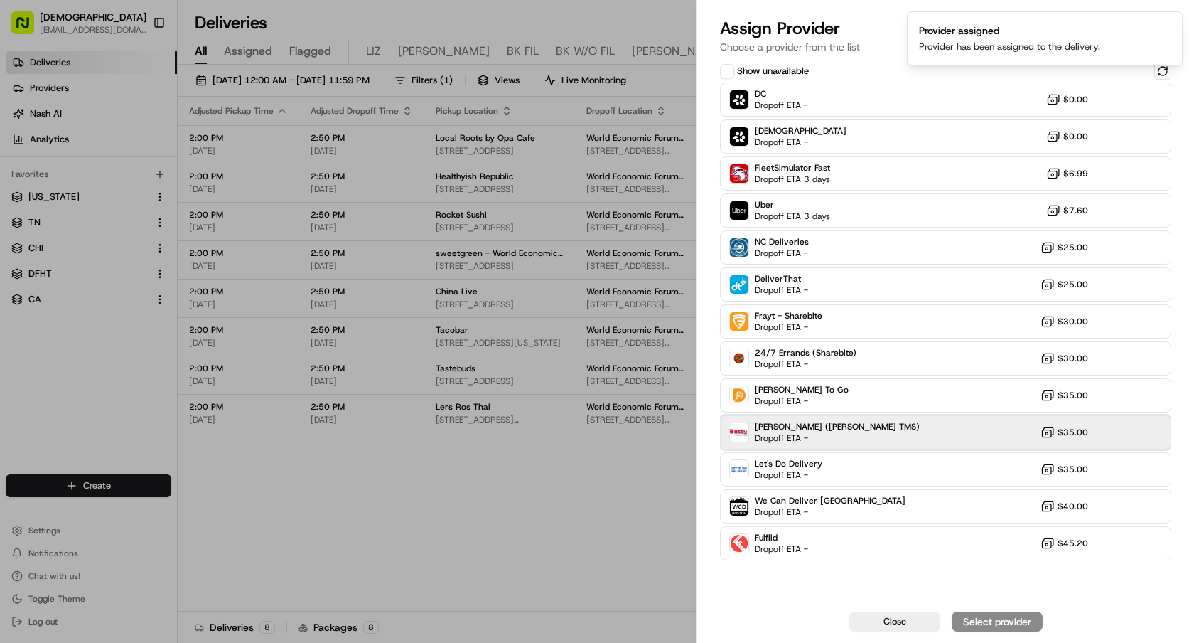
click at [858, 437] on div "Betty (Nash TMS) Dropoff ETA - $35.00" at bounding box center [945, 432] width 451 height 34
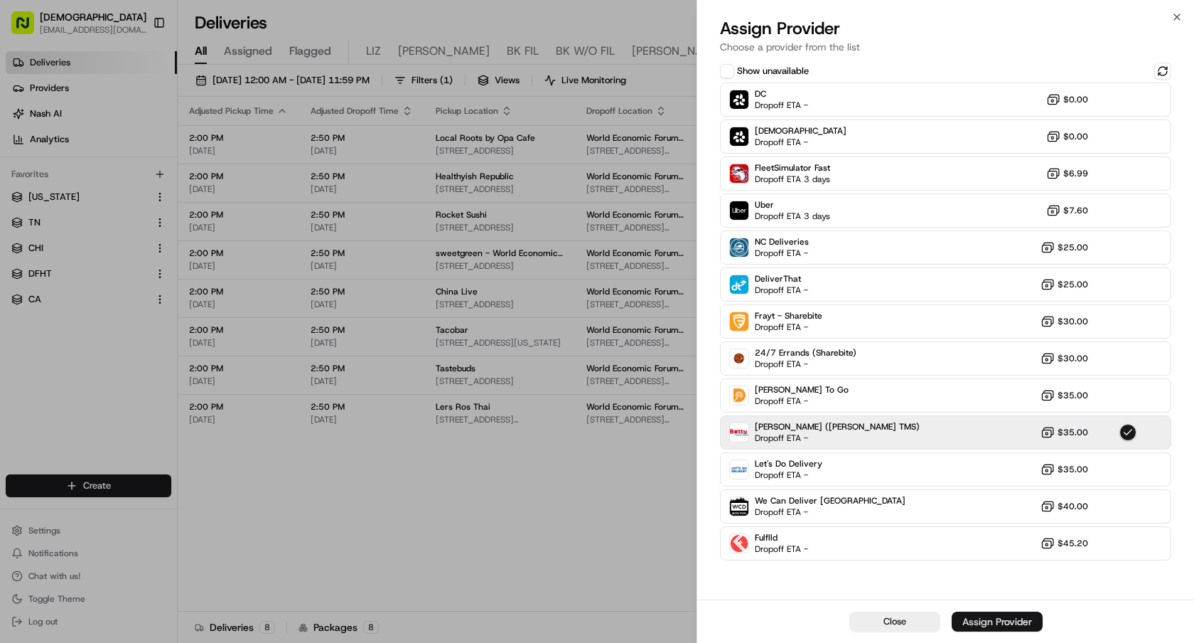
click at [980, 626] on div "Assign Provider" at bounding box center [998, 621] width 70 height 14
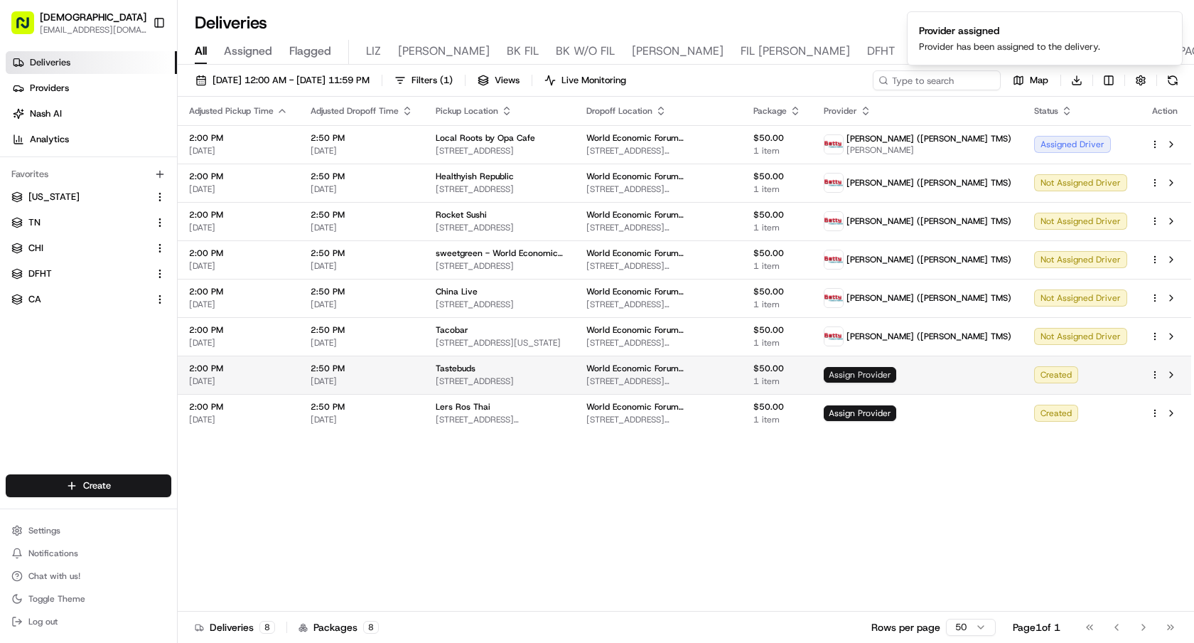
click at [897, 381] on span "Assign Provider" at bounding box center [860, 375] width 73 height 16
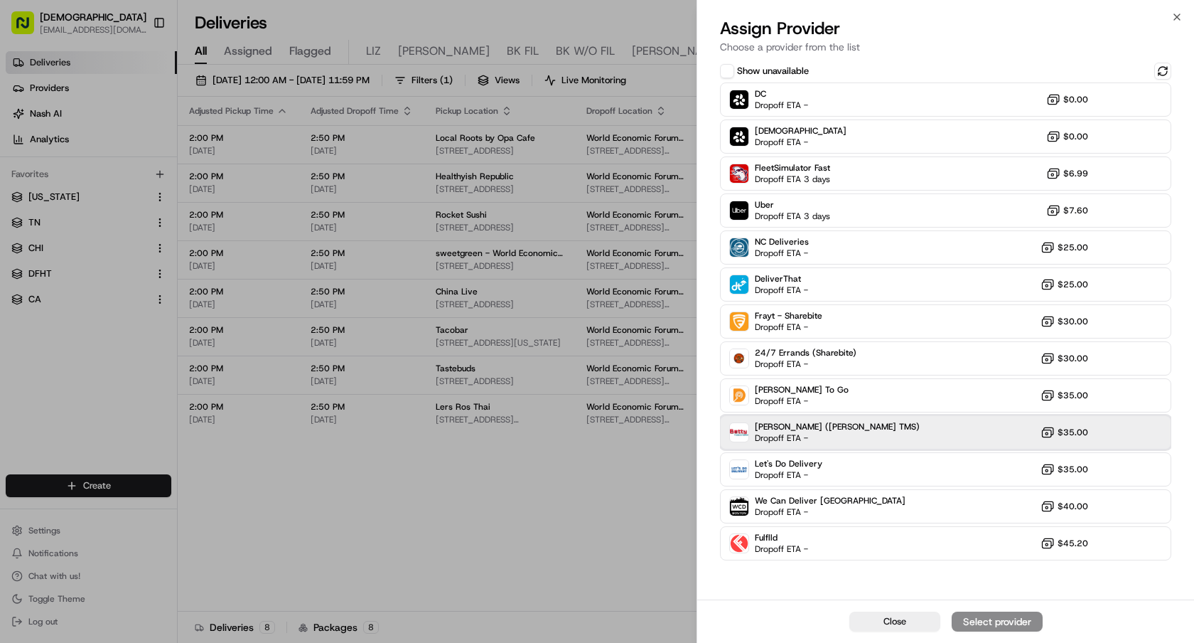
click at [923, 429] on div "Betty (Nash TMS) Dropoff ETA - $35.00" at bounding box center [945, 432] width 451 height 34
click at [1003, 627] on div "Assign Provider" at bounding box center [998, 621] width 70 height 14
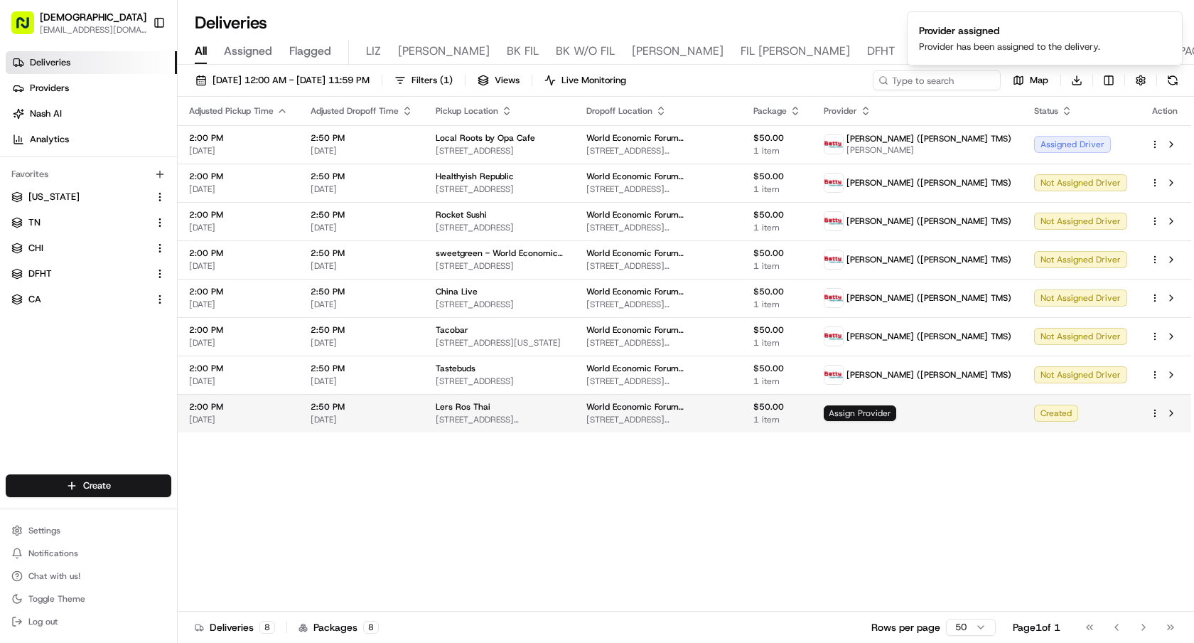
click at [965, 427] on body "Sharebite e.park@sharebite.com Toggle Sidebar Deliveries Providers Nash AI Anal…" at bounding box center [597, 321] width 1194 height 643
click at [897, 421] on span "Assign Provider" at bounding box center [860, 413] width 73 height 16
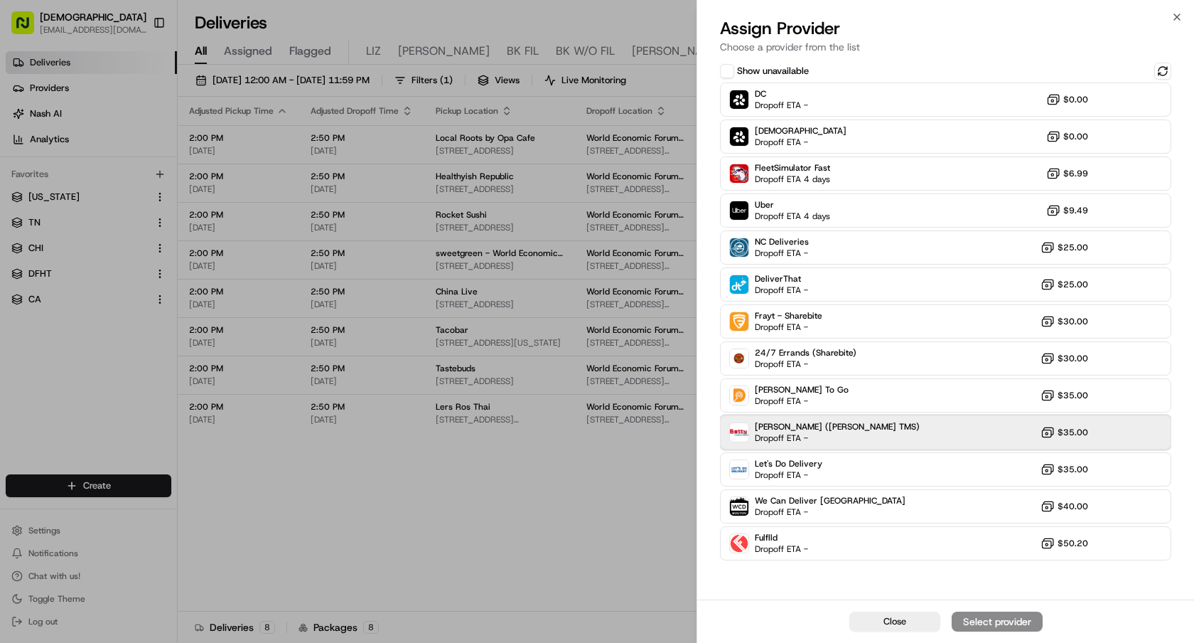
click at [963, 424] on div "Betty (Nash TMS) Dropoff ETA - $35.00" at bounding box center [945, 432] width 451 height 34
click at [1001, 624] on div "Assign Provider" at bounding box center [998, 621] width 70 height 14
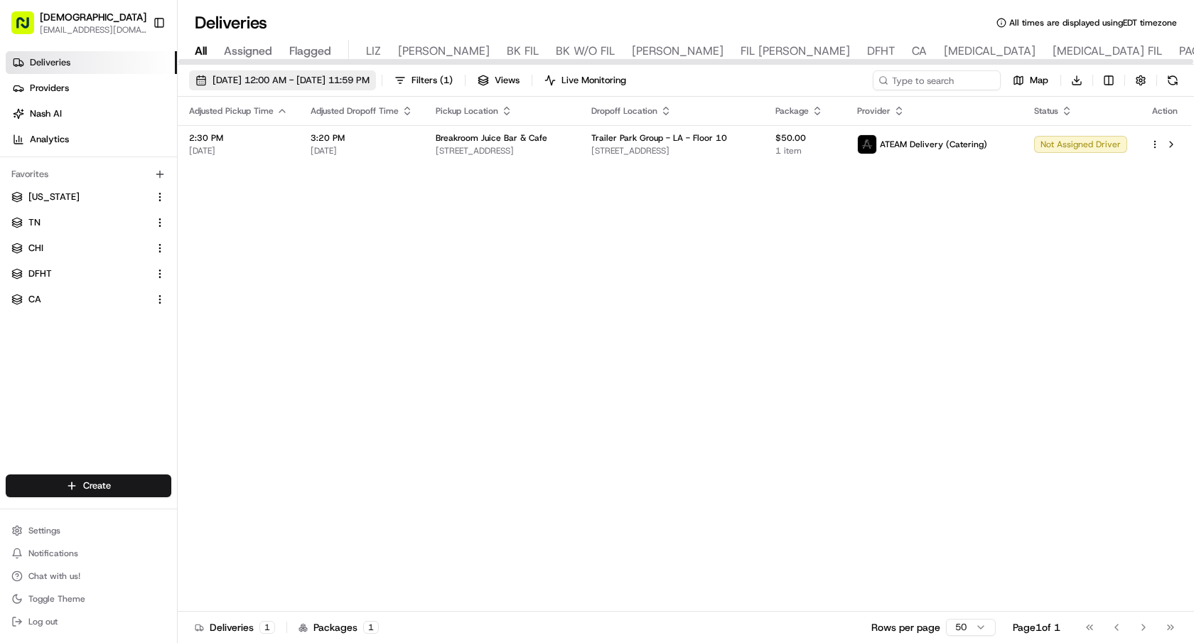
click at [369, 82] on span "[DATE] 12:00 AM - [DATE] 11:59 PM" at bounding box center [291, 80] width 157 height 13
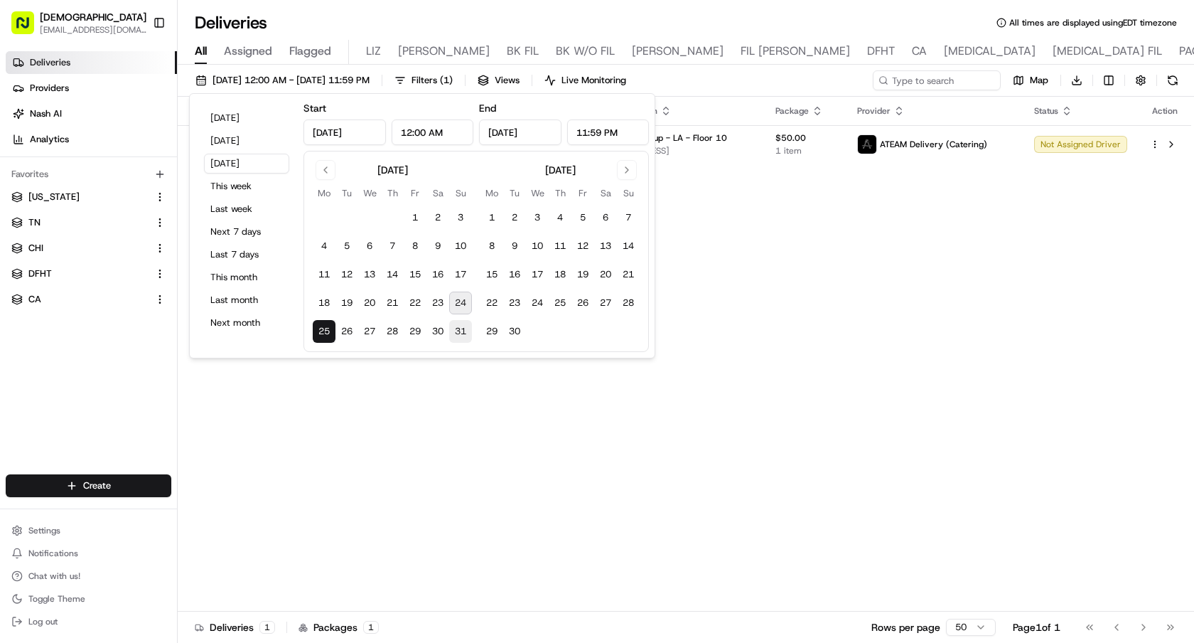
click at [458, 330] on button "31" at bounding box center [460, 331] width 23 height 23
type input "[DATE]"
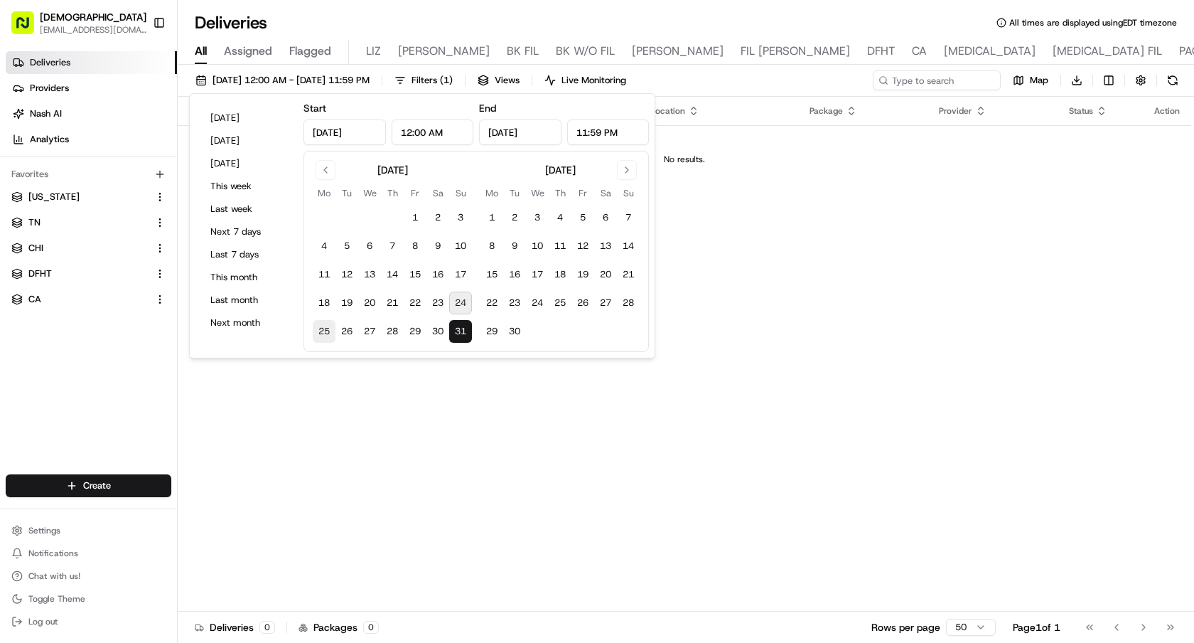
click at [314, 331] on button "25" at bounding box center [324, 331] width 23 height 23
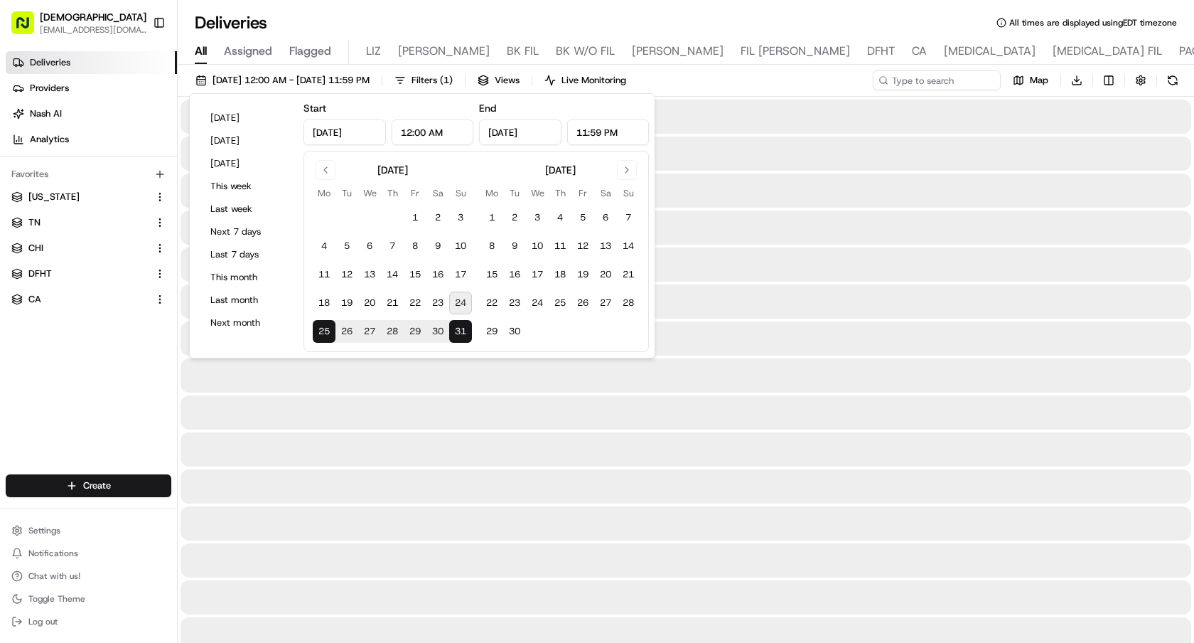
type input "[DATE]"
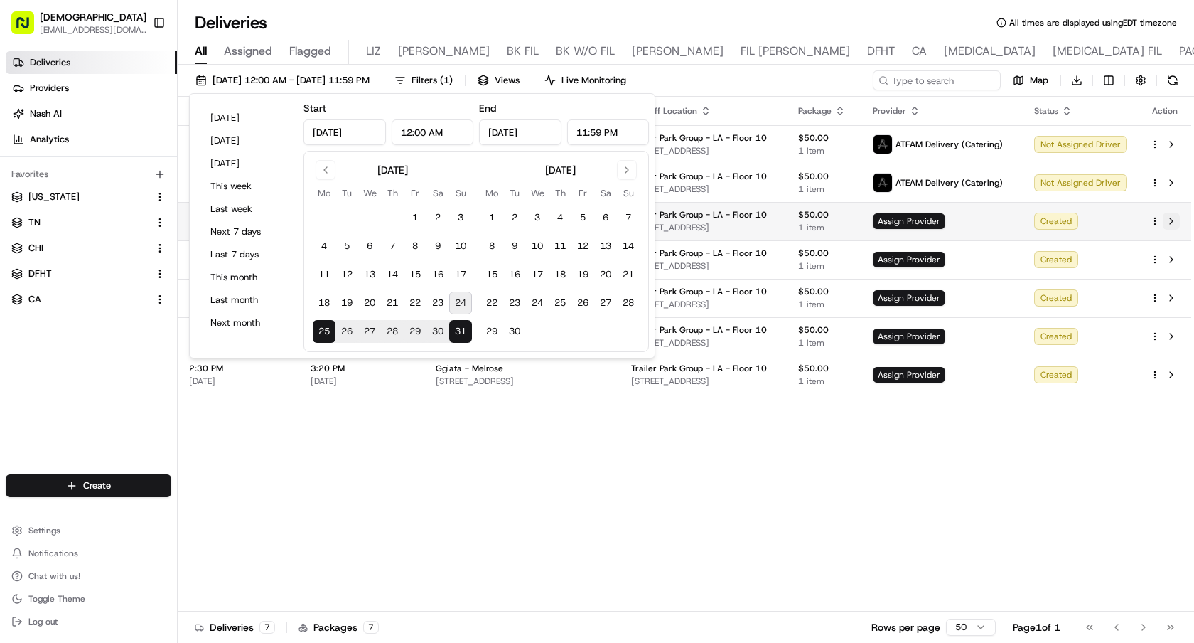
click at [1173, 219] on button at bounding box center [1171, 221] width 17 height 17
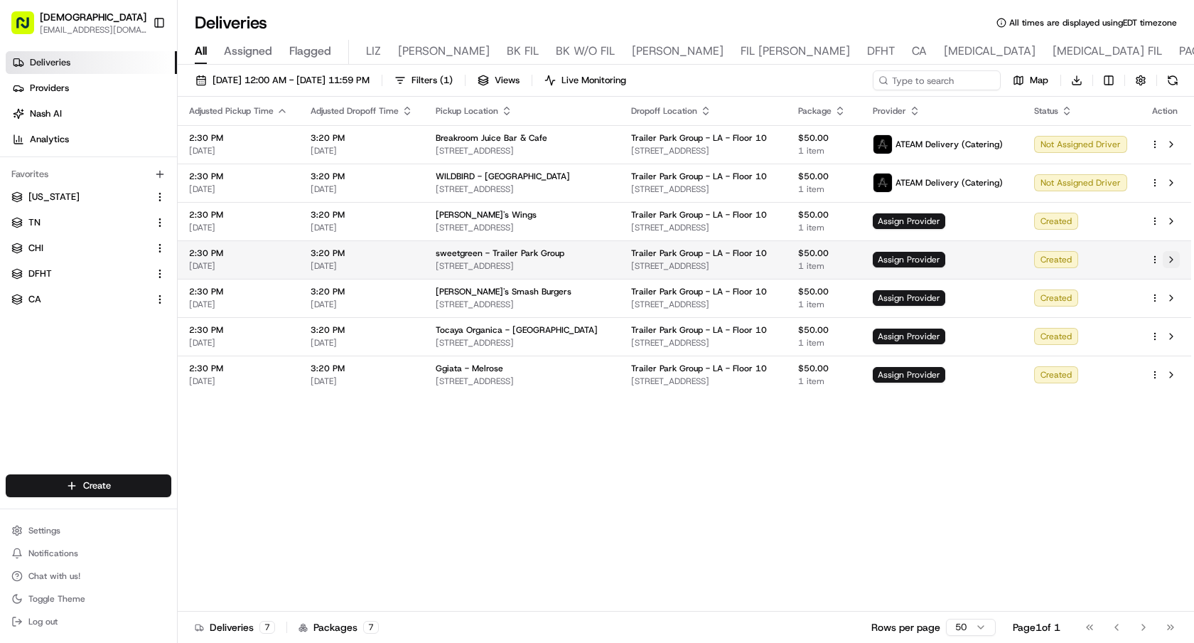
click at [1177, 257] on button at bounding box center [1171, 259] width 17 height 17
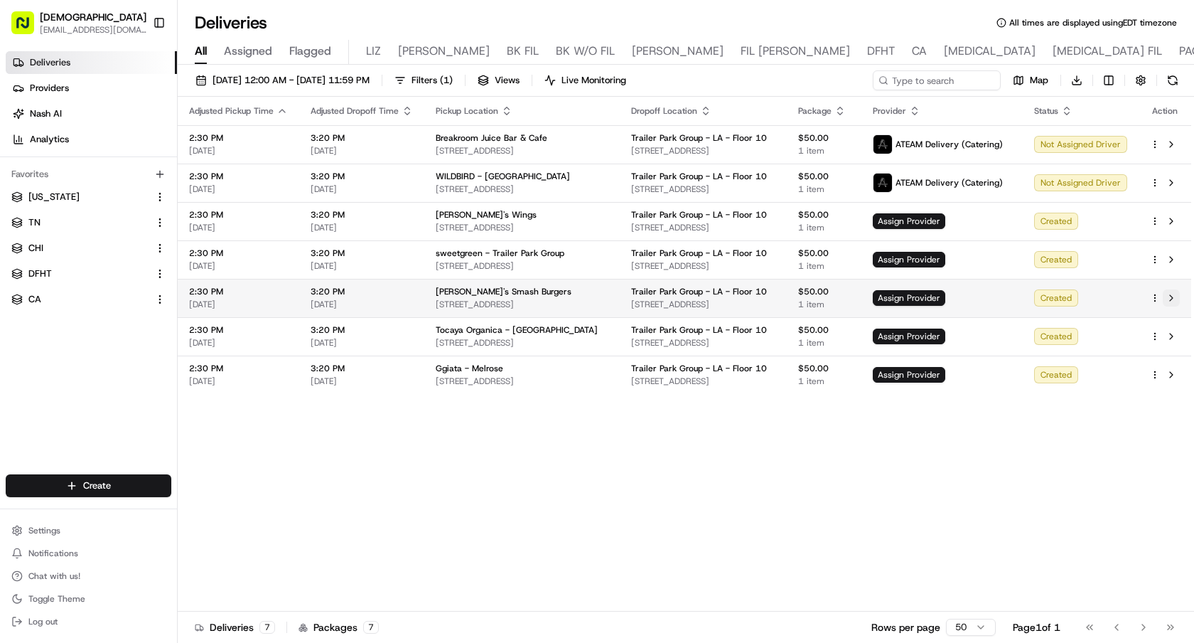
click at [1168, 296] on button at bounding box center [1171, 297] width 17 height 17
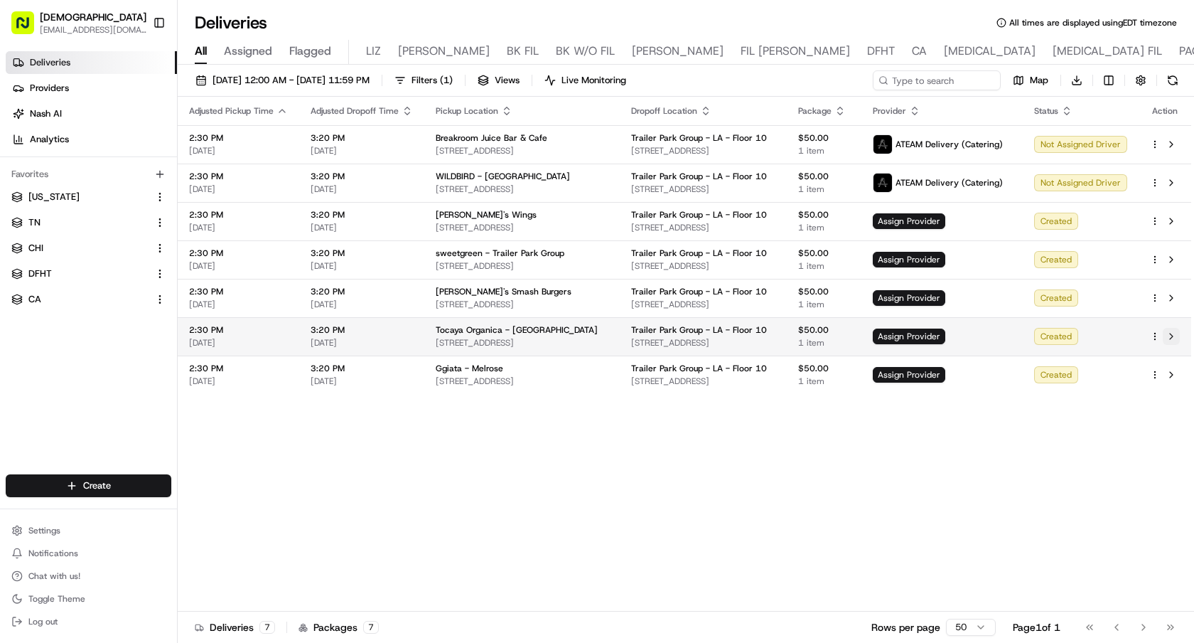
click at [1169, 335] on button at bounding box center [1171, 336] width 17 height 17
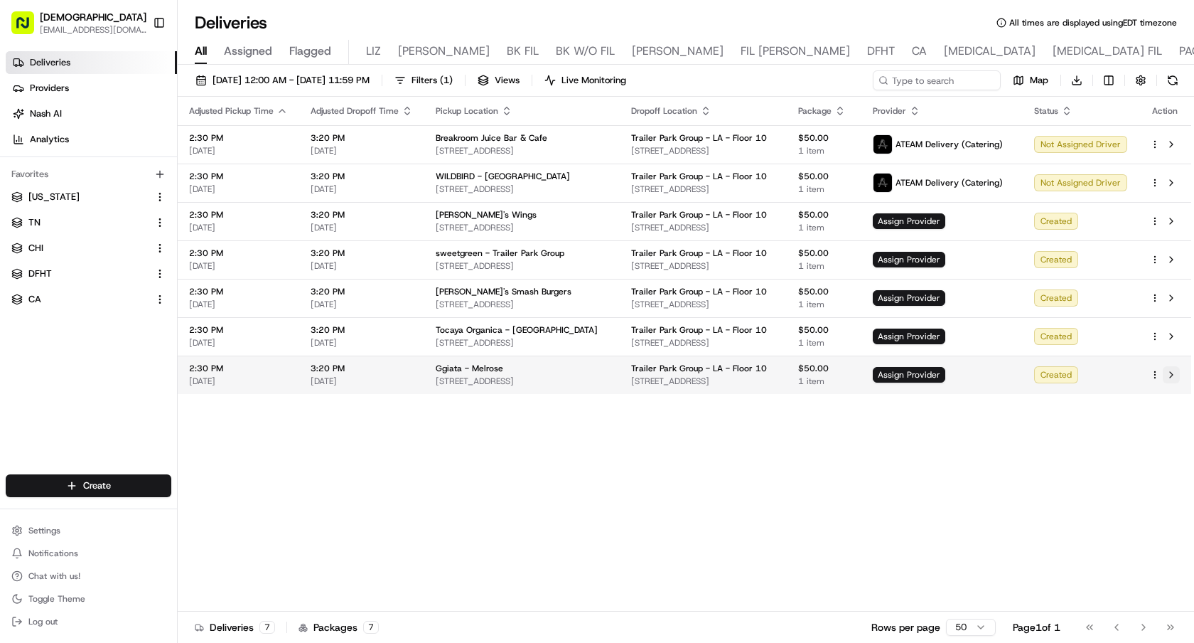
click at [1174, 372] on button at bounding box center [1171, 374] width 17 height 17
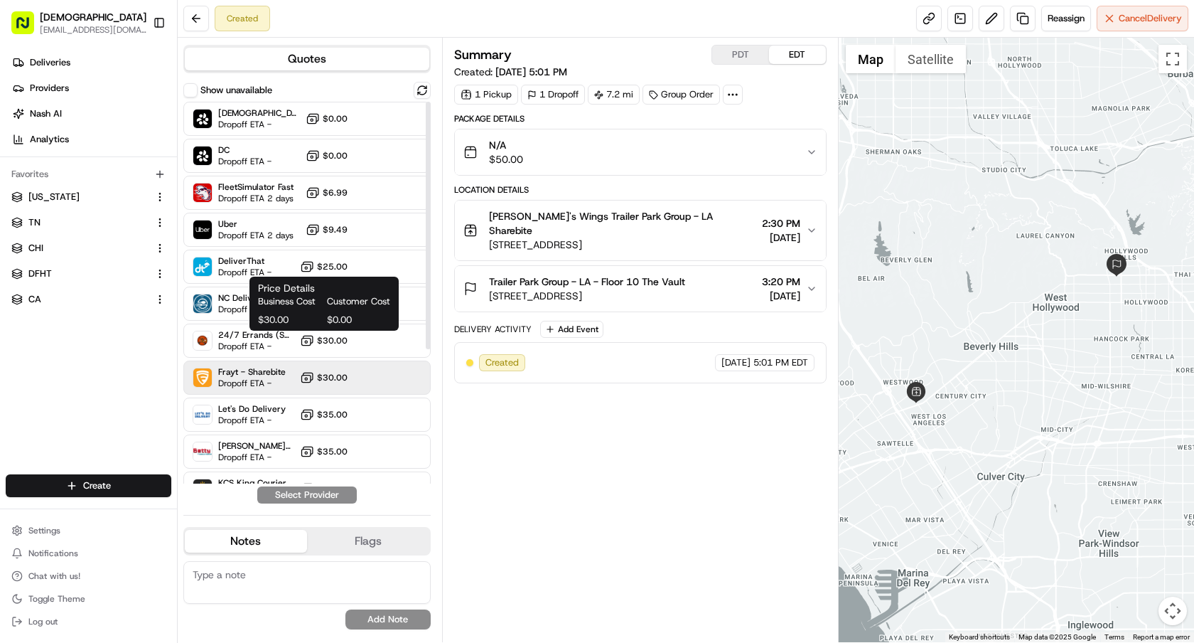
scroll to position [207, 0]
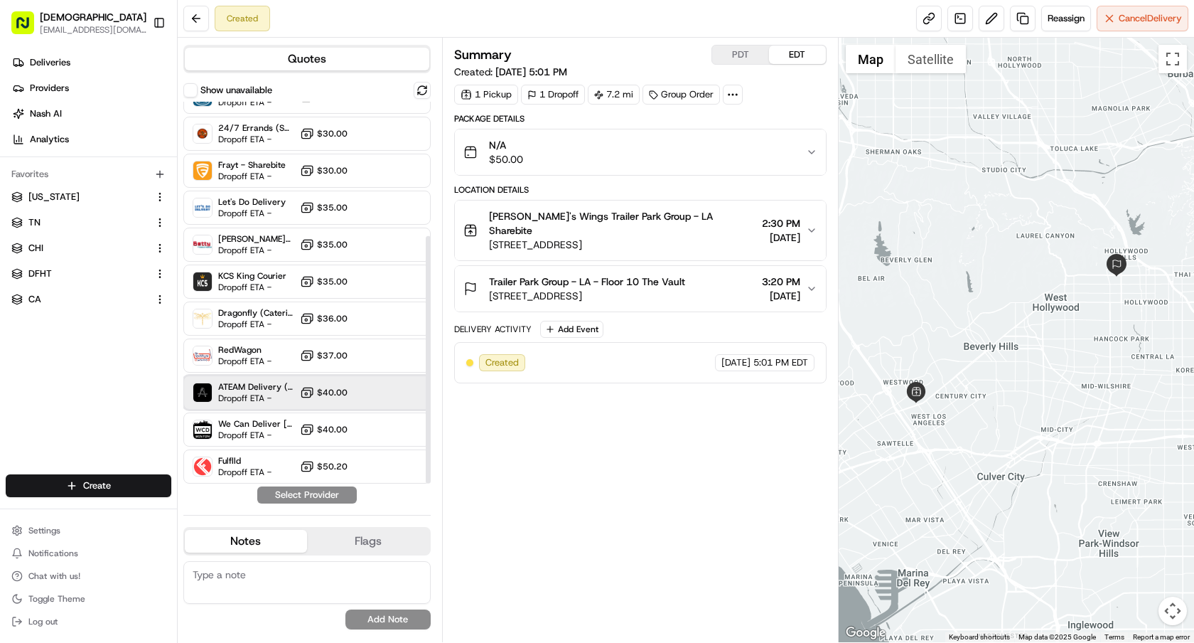
click at [257, 397] on span "Dropoff ETA -" at bounding box center [256, 397] width 76 height 11
click at [340, 503] on button "Assign Provider" at bounding box center [307, 494] width 101 height 17
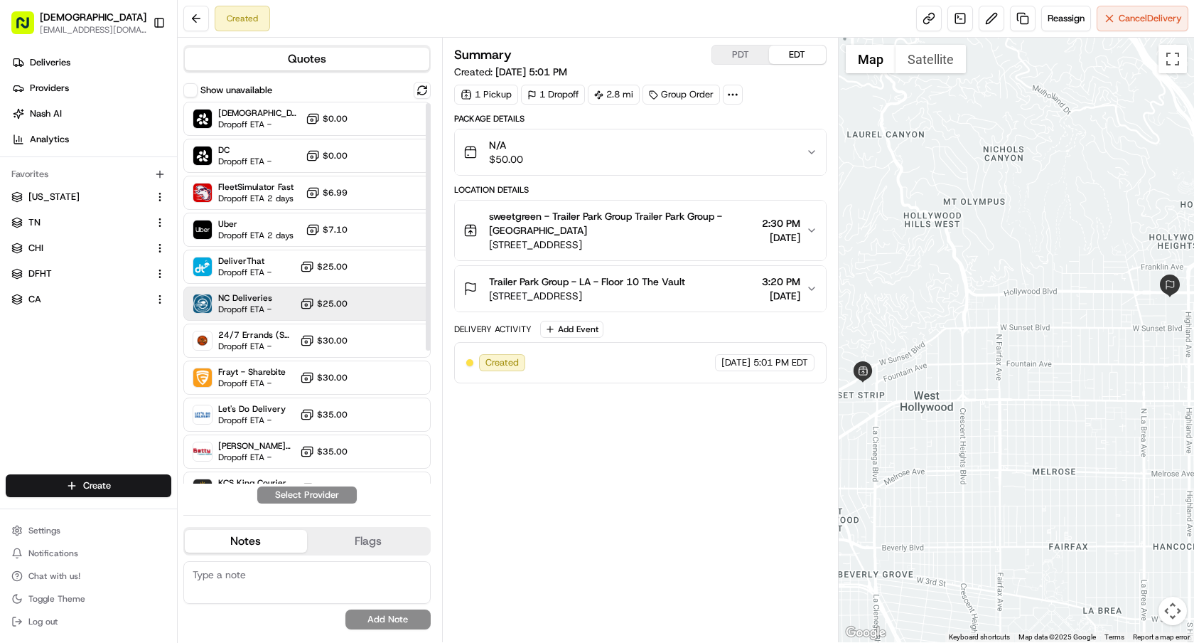
scroll to position [207, 0]
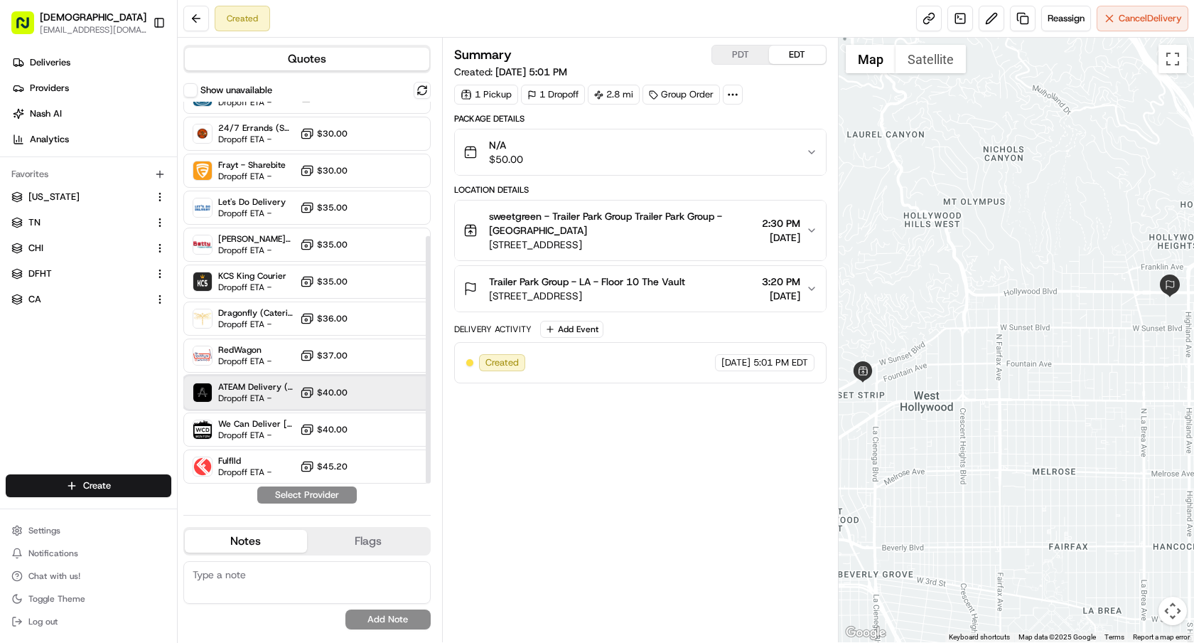
click at [262, 384] on span "ATEAM Delivery (Catering)" at bounding box center [256, 386] width 76 height 11
click at [309, 498] on button "Assign Provider" at bounding box center [307, 494] width 101 height 17
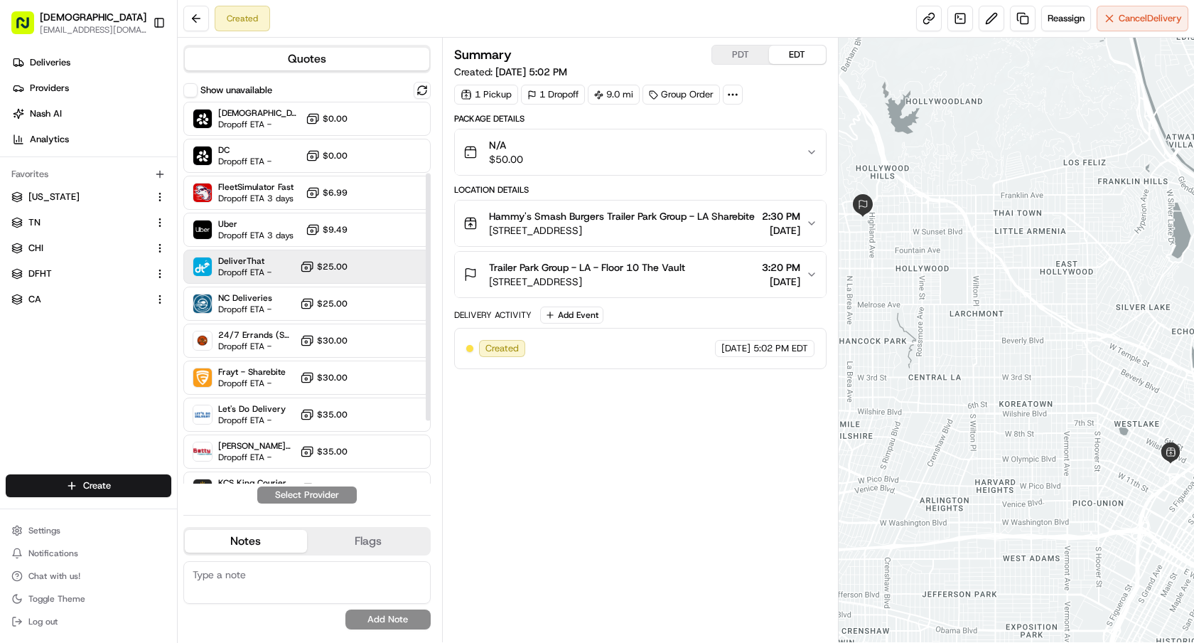
scroll to position [207, 0]
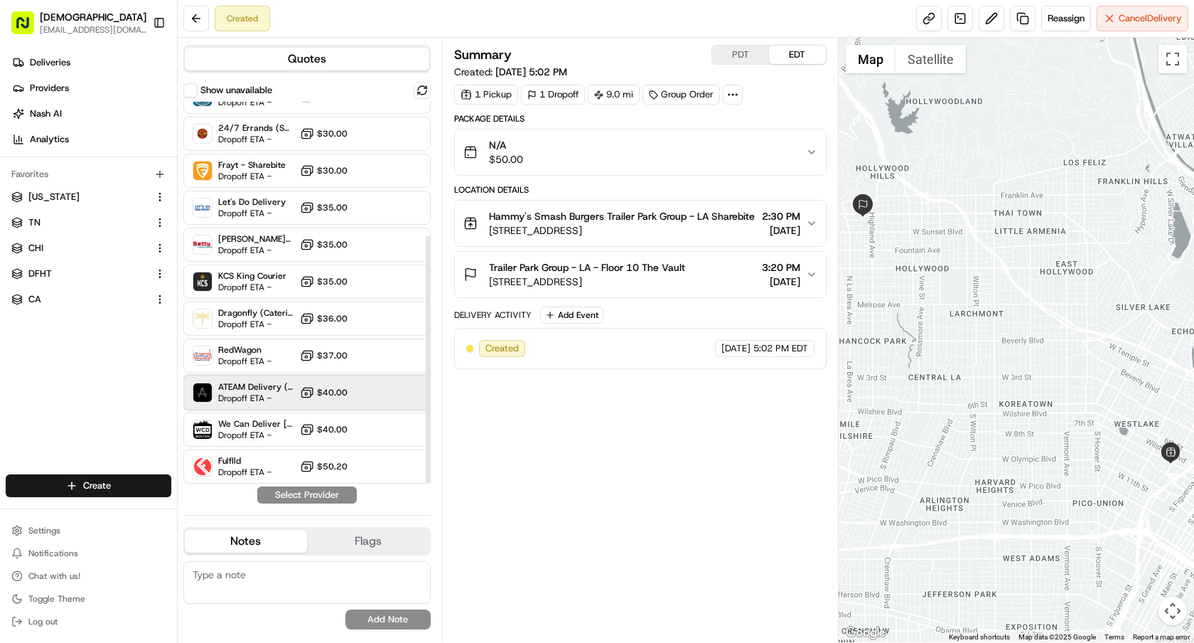
click at [205, 407] on div "ATEAM Delivery (Catering) Dropoff ETA - $40.00" at bounding box center [306, 392] width 247 height 34
click at [336, 495] on button "Assign Provider" at bounding box center [307, 494] width 101 height 17
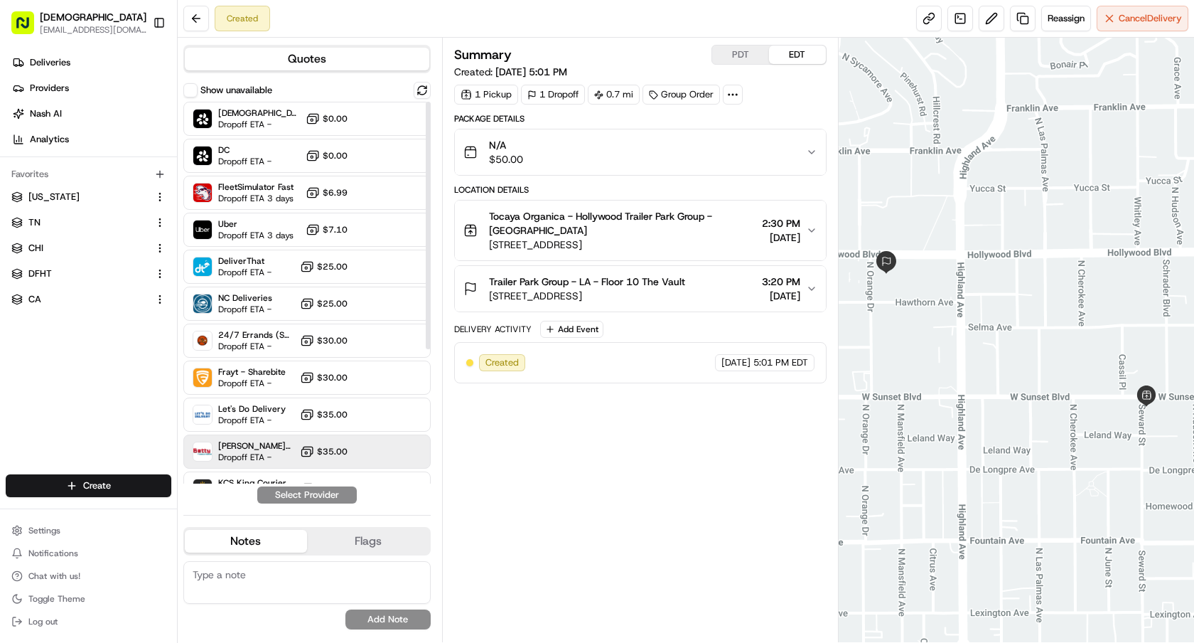
scroll to position [207, 0]
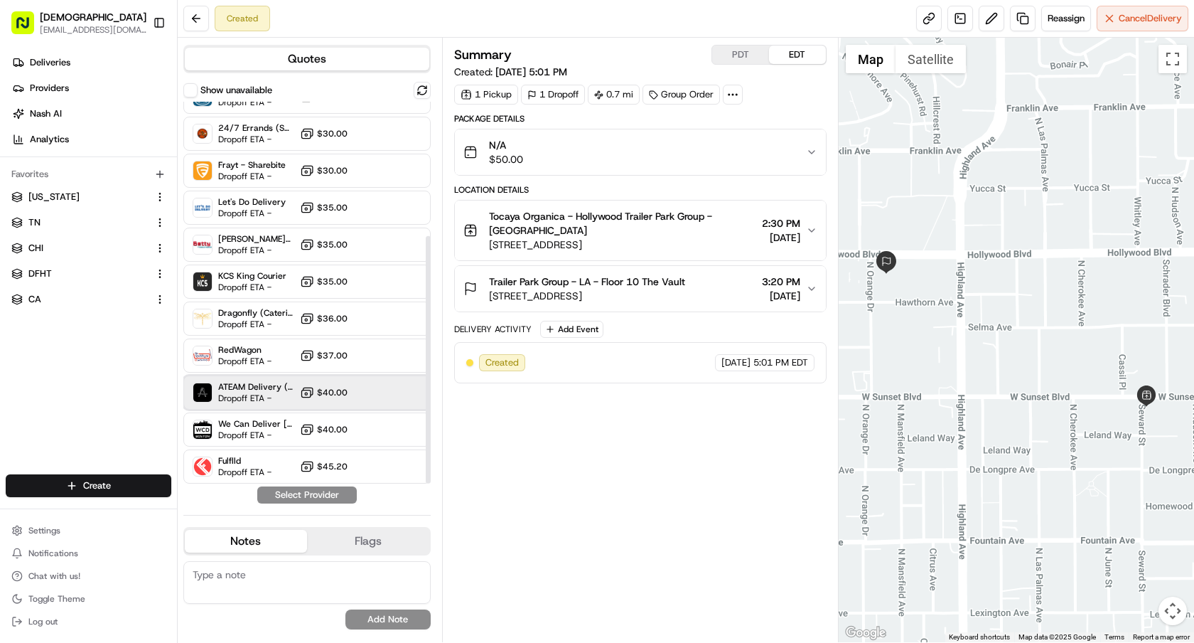
click at [225, 392] on span "Dropoff ETA -" at bounding box center [256, 397] width 76 height 11
click at [291, 495] on button "Assign Provider" at bounding box center [307, 494] width 101 height 17
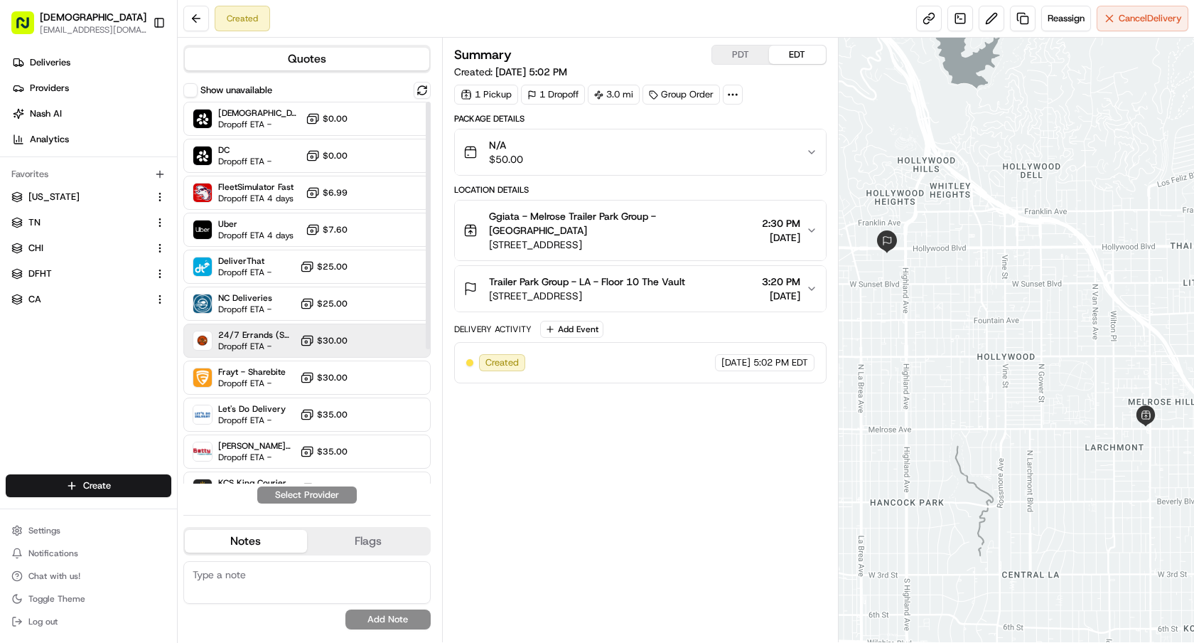
scroll to position [207, 0]
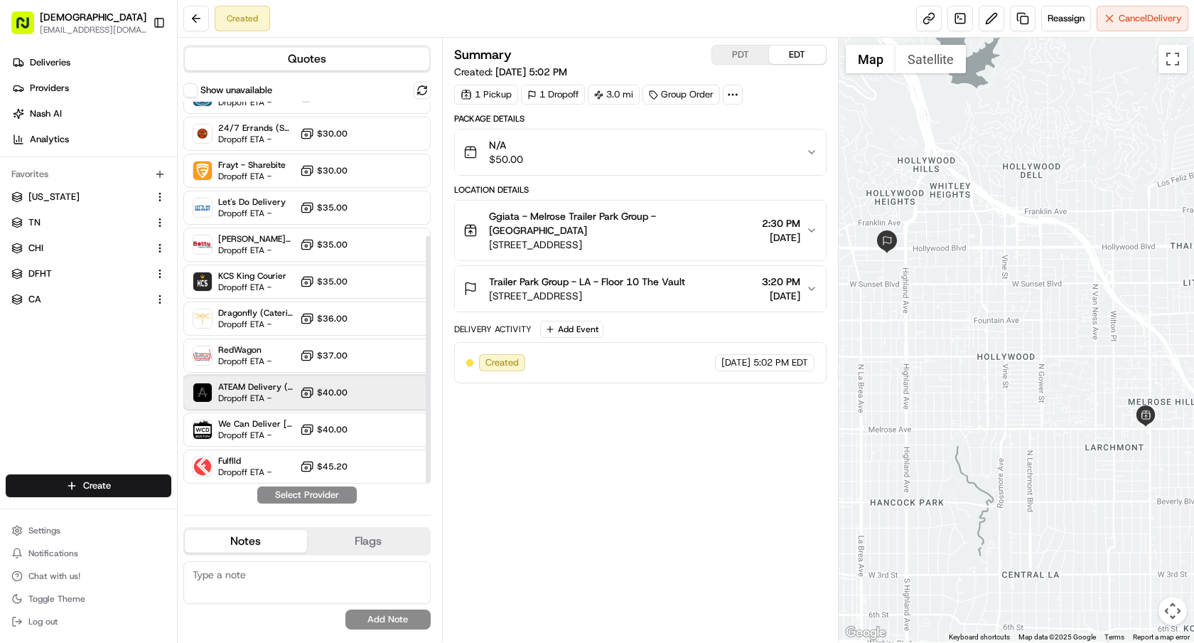
click at [242, 395] on span "Dropoff ETA -" at bounding box center [256, 397] width 76 height 11
click at [329, 505] on div "Quotes Show unavailable Sharebite Dropoff ETA - $0.00 DC Dropoff ETA - $0.00 Fl…" at bounding box center [310, 340] width 264 height 604
click at [333, 495] on button "Assign Provider" at bounding box center [307, 494] width 101 height 17
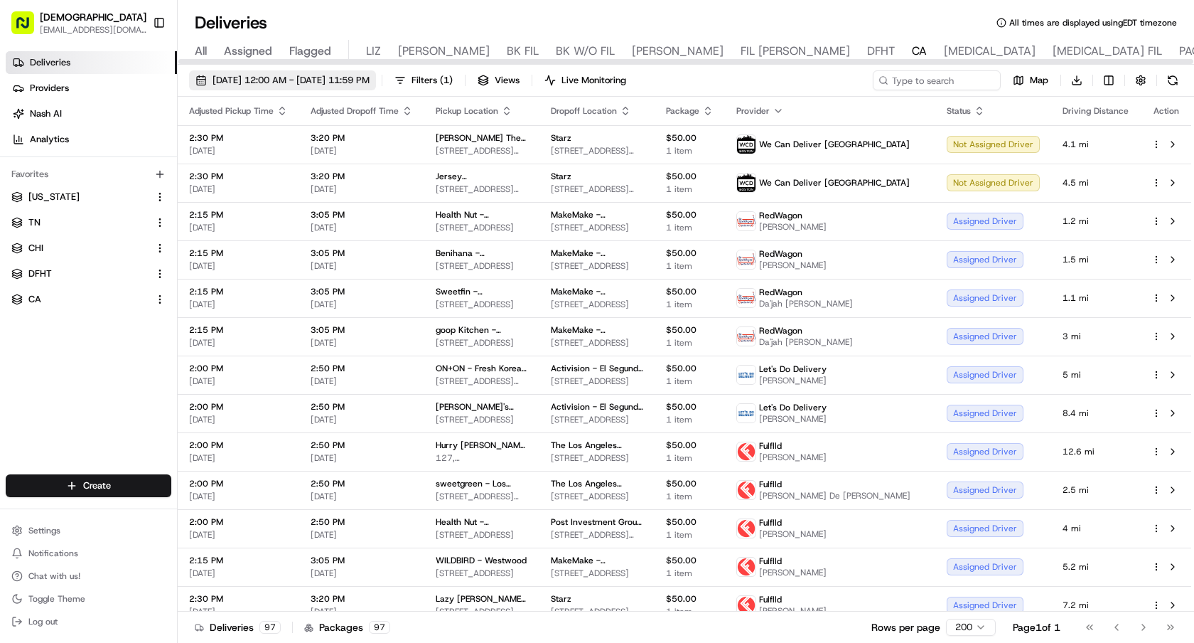
click at [370, 80] on span "08/25/2025 12:00 AM - 08/25/2025 11:59 PM" at bounding box center [291, 80] width 157 height 13
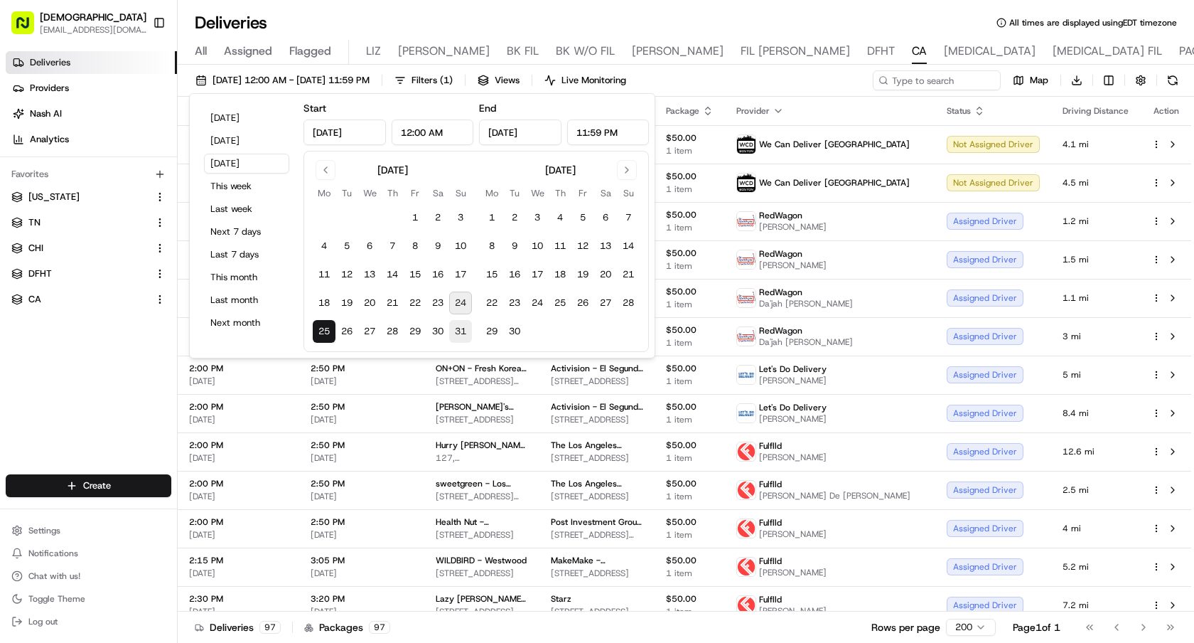
click at [457, 321] on button "31" at bounding box center [460, 331] width 23 height 23
type input "Aug 31, 2025"
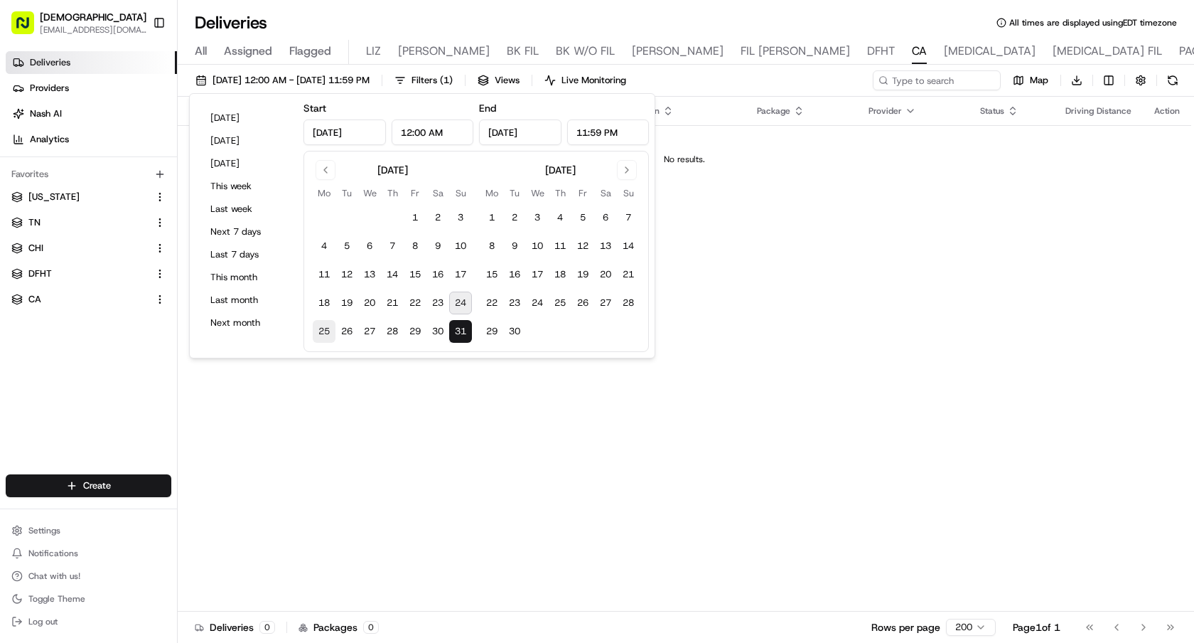
click at [333, 330] on button "25" at bounding box center [324, 331] width 23 height 23
type input "[DATE]"
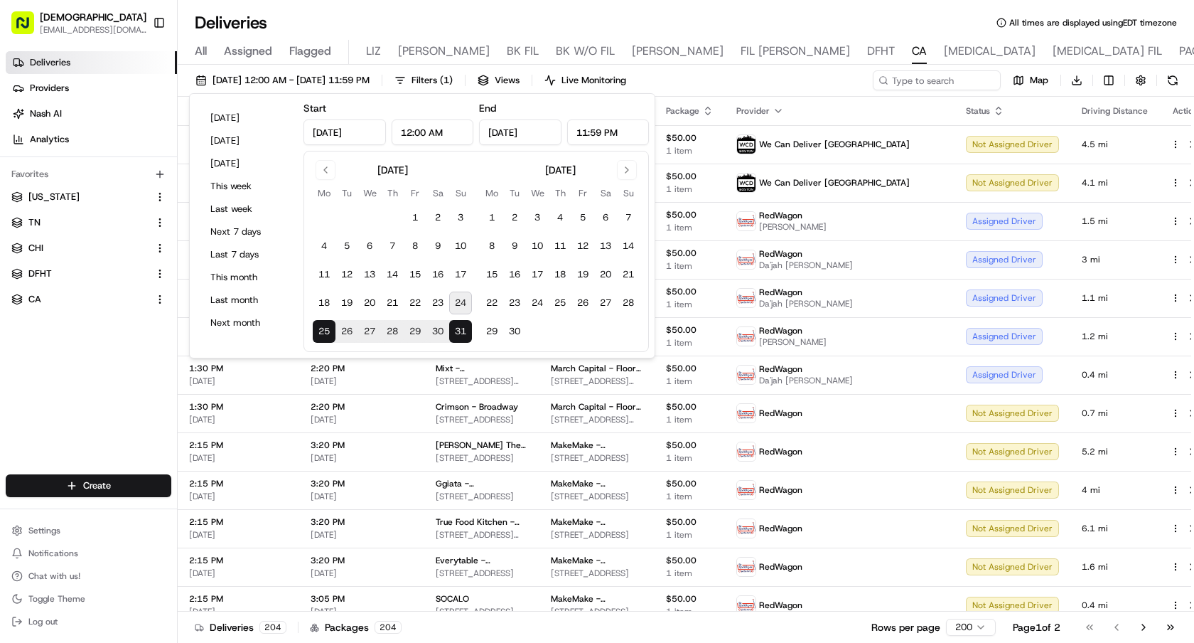
click at [906, 9] on div "Deliveries All times are displayed using EDT timezone All Assigned Flagged LIZ …" at bounding box center [686, 321] width 1017 height 643
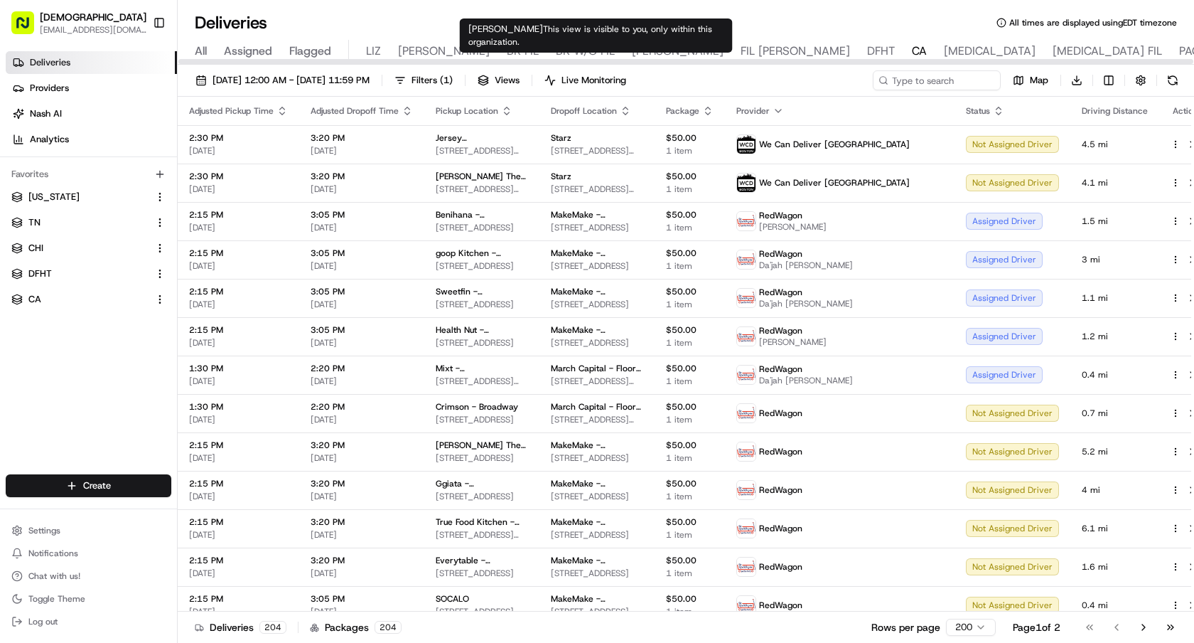
click at [632, 48] on span "[PERSON_NAME]" at bounding box center [678, 51] width 92 height 17
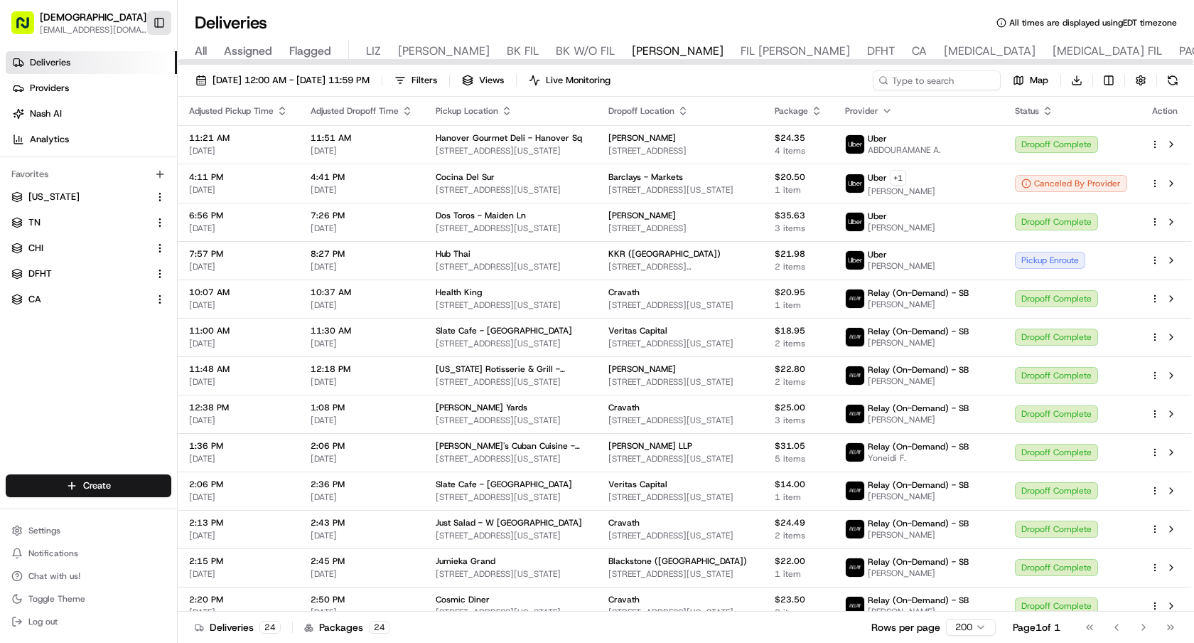
click at [153, 25] on button "Toggle Sidebar" at bounding box center [159, 23] width 24 height 24
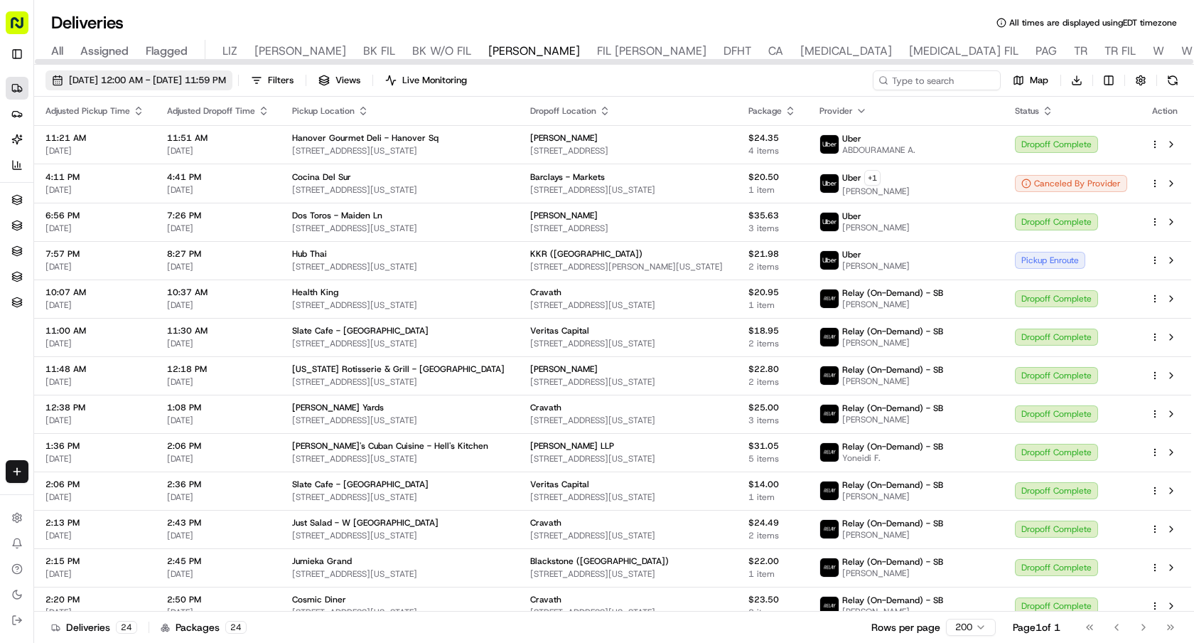
click at [220, 79] on span "[DATE] 12:00 AM - [DATE] 11:59 PM" at bounding box center [147, 80] width 157 height 13
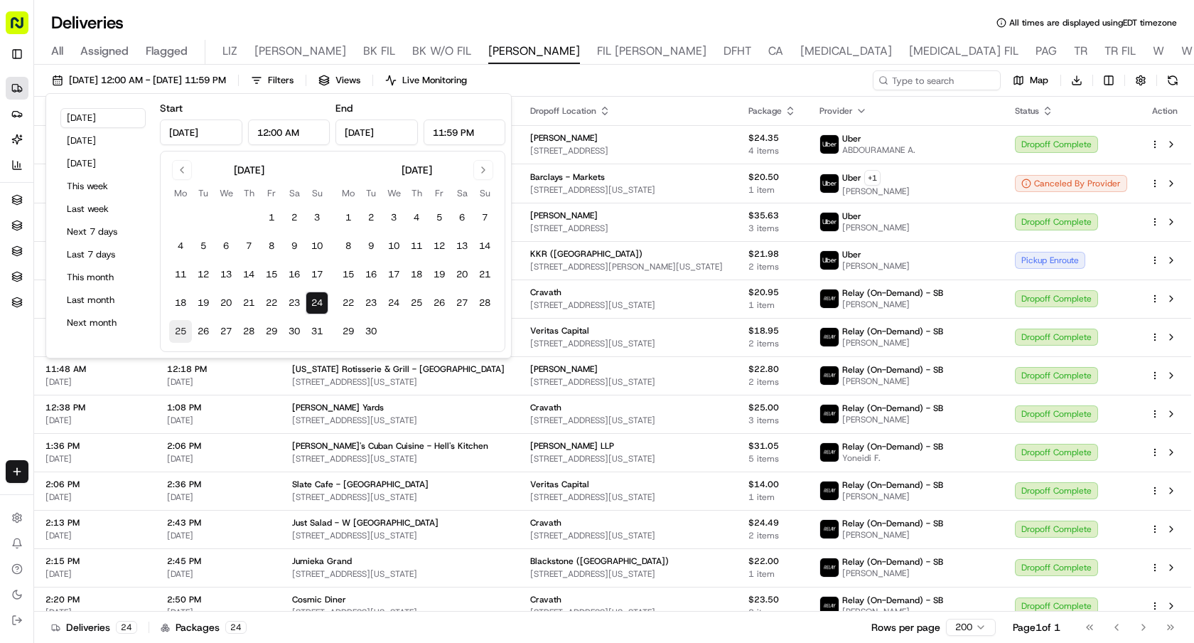
click at [184, 328] on button "25" at bounding box center [180, 331] width 23 height 23
type input "[DATE]"
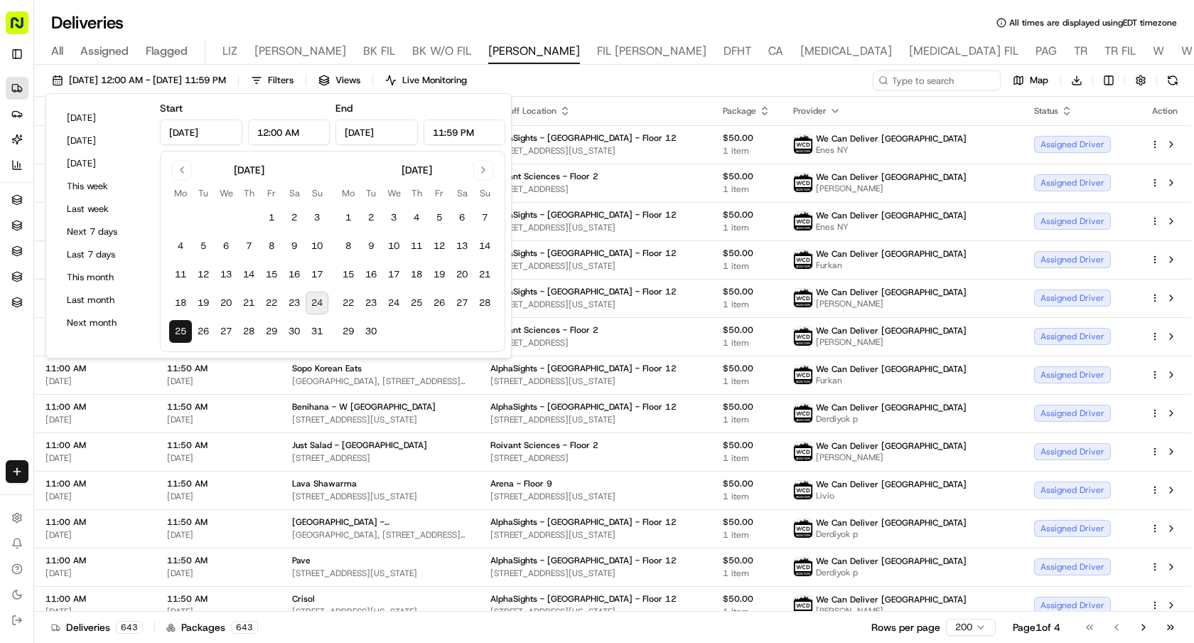
click at [767, 11] on div "Deliveries All times are displayed using EDT timezone" at bounding box center [614, 22] width 1160 height 23
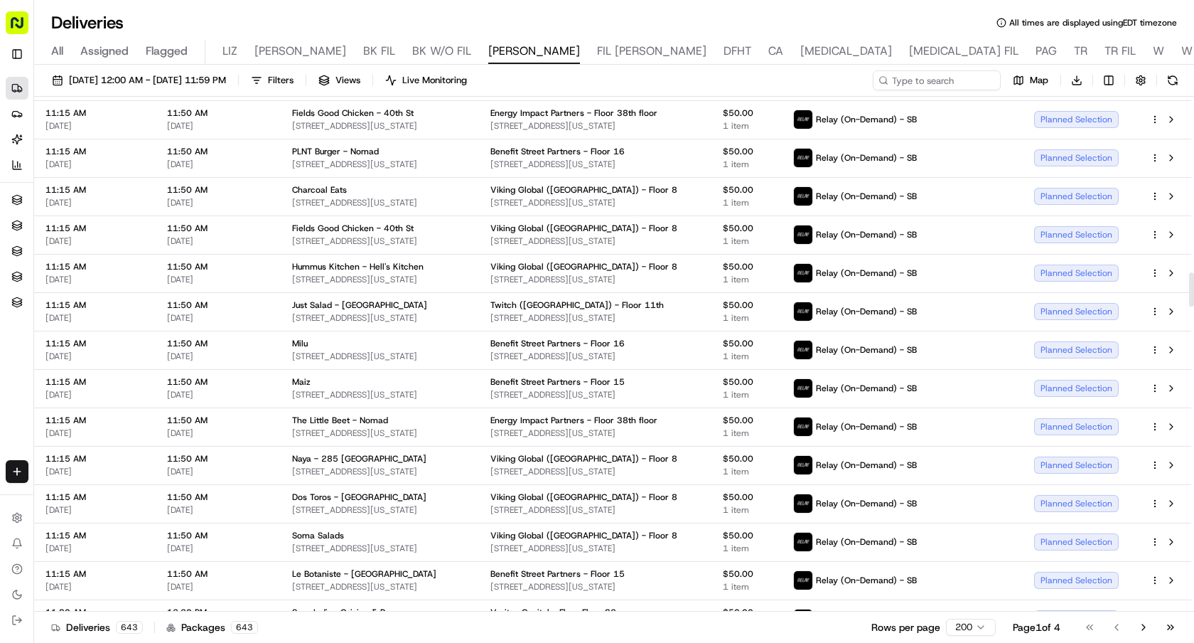
scroll to position [2641, 0]
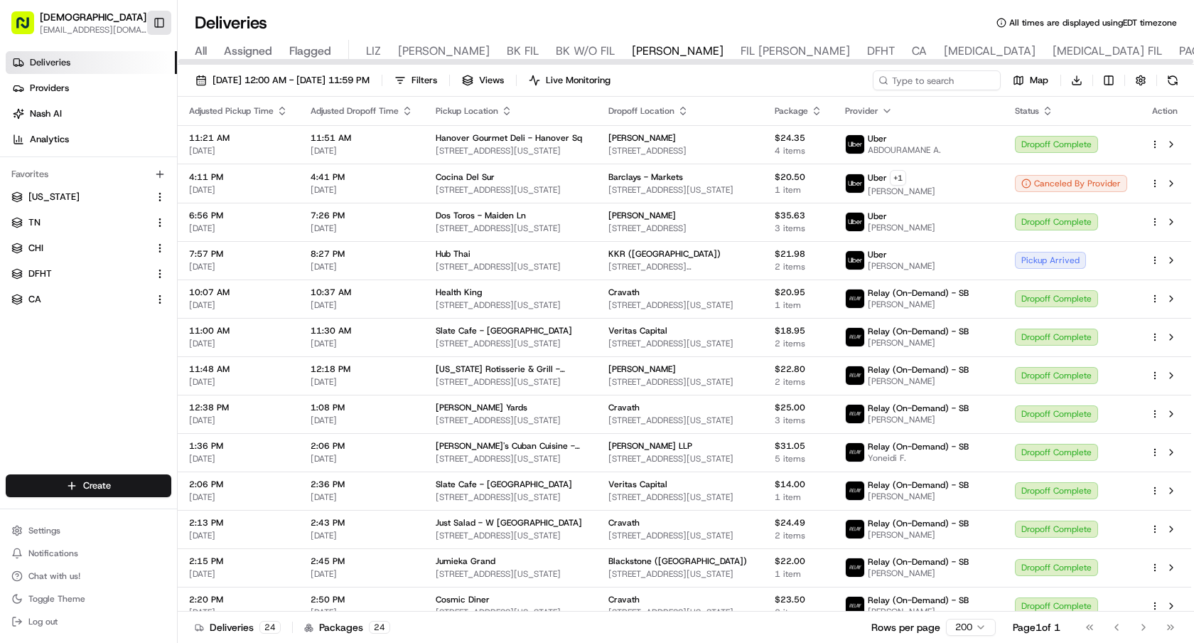
click at [164, 21] on button "Toggle Sidebar" at bounding box center [159, 23] width 24 height 24
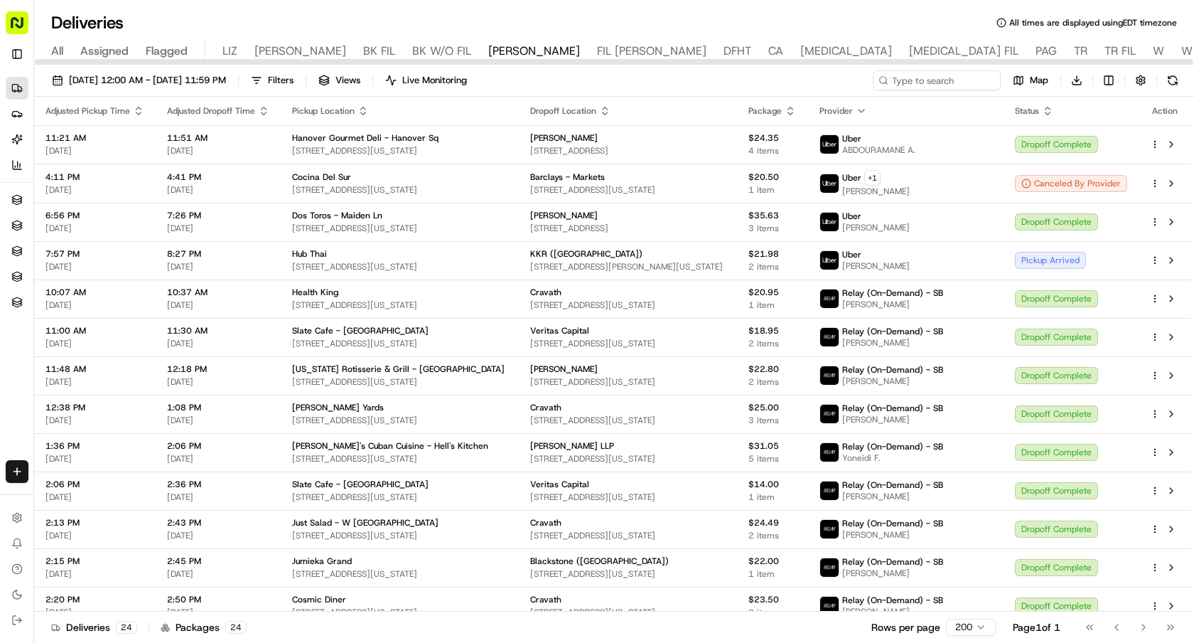
click at [756, 58] on div at bounding box center [614, 61] width 1160 height 7
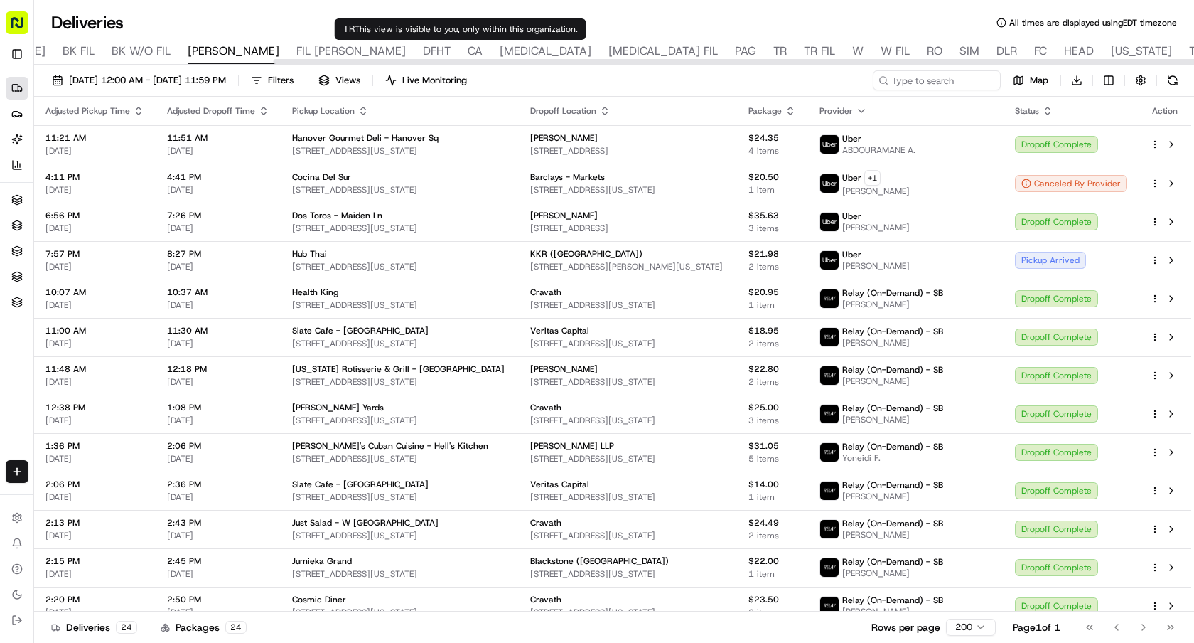
click at [464, 53] on div "All Assigned Flagged LIZ LIZ FIL BK FIL BK W/O FIL NASH FIL NASH DFHT CA BAL BA…" at bounding box center [636, 52] width 1807 height 25
click at [774, 53] on span "TR" at bounding box center [781, 51] width 14 height 17
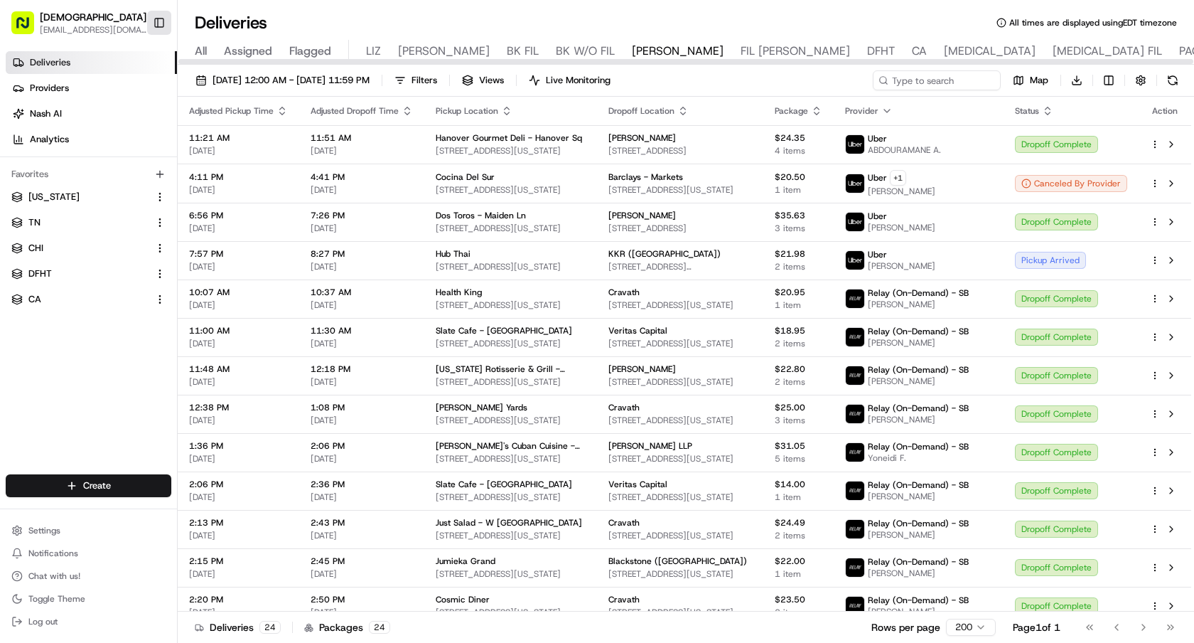
click at [156, 23] on button "Toggle Sidebar" at bounding box center [159, 23] width 24 height 24
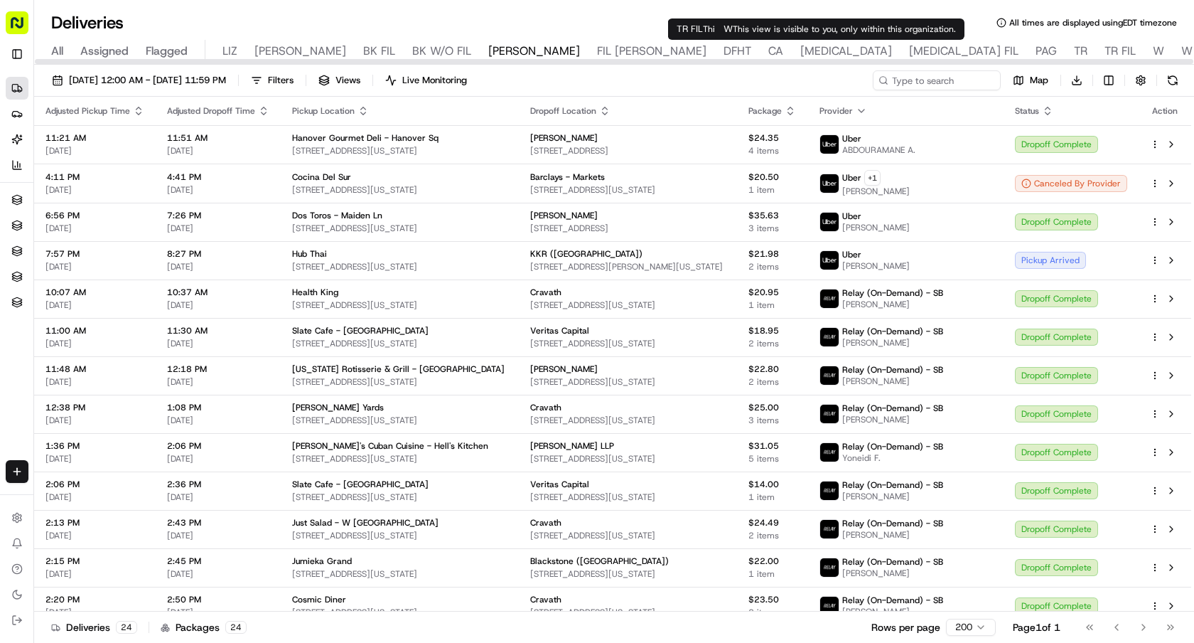
click at [1153, 53] on span "W" at bounding box center [1158, 51] width 11 height 17
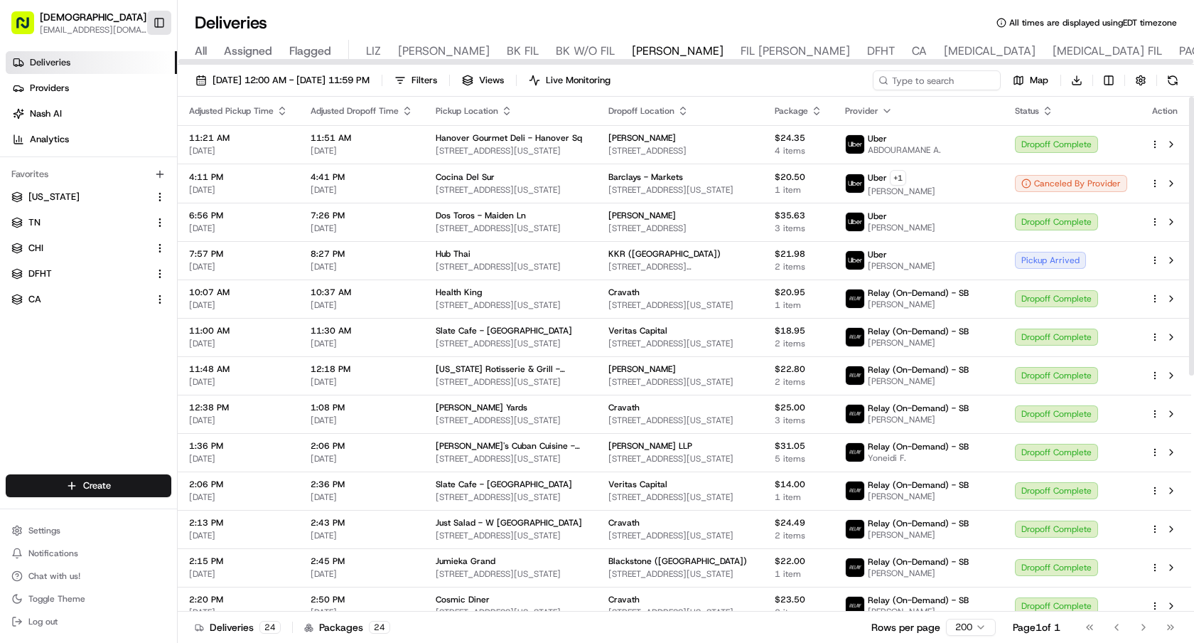
click at [162, 14] on button "Toggle Sidebar" at bounding box center [159, 23] width 24 height 24
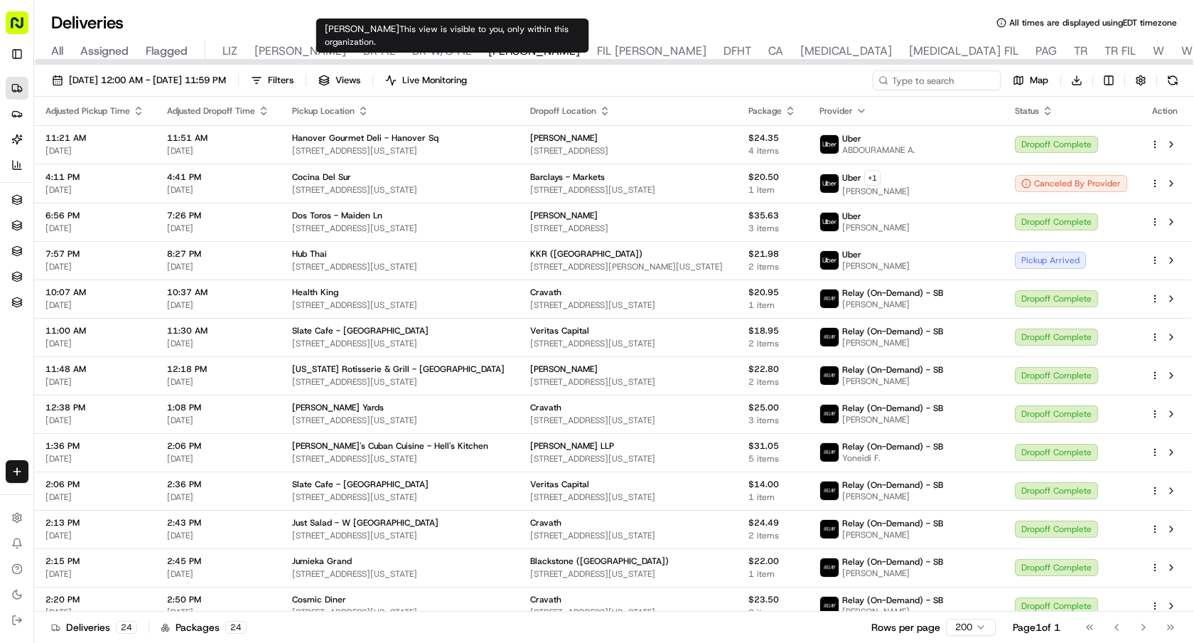
click at [412, 52] on span "BK W/O FIL" at bounding box center [441, 51] width 59 height 17
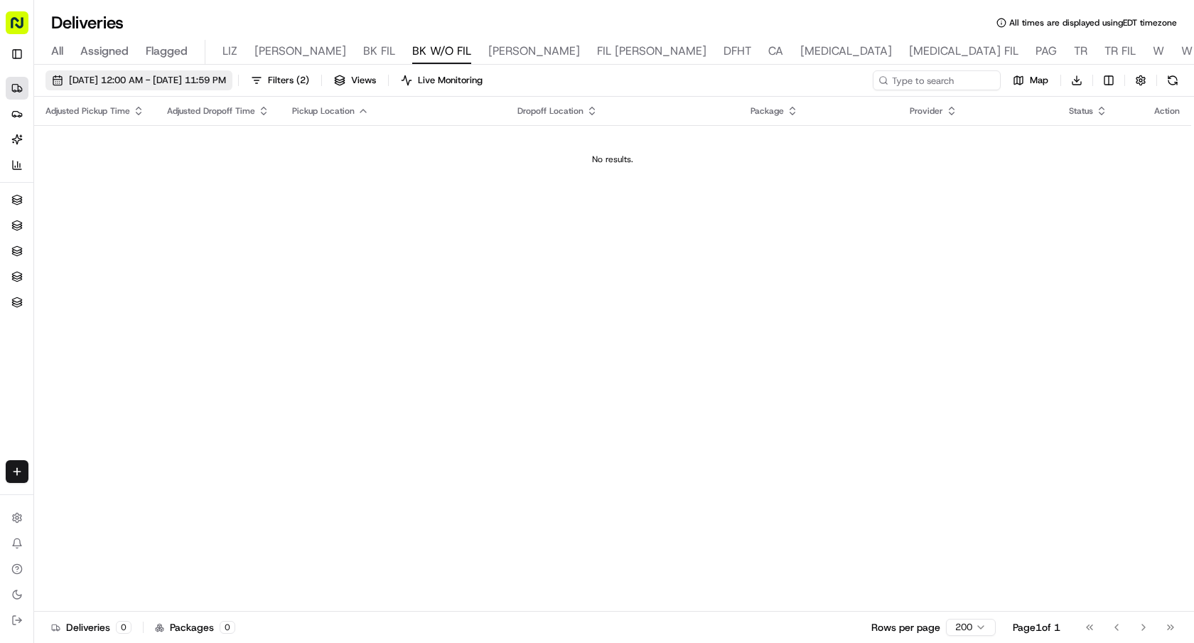
click at [226, 84] on span "[DATE] 12:00 AM - [DATE] 11:59 PM" at bounding box center [147, 80] width 157 height 13
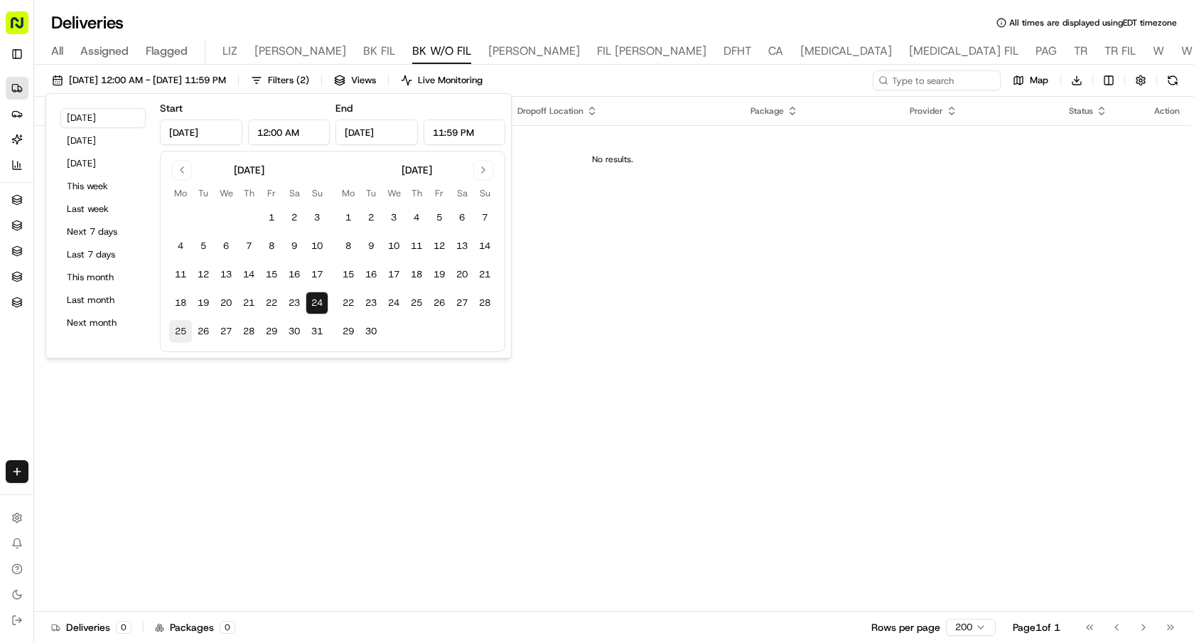
click at [171, 338] on button "25" at bounding box center [180, 331] width 23 height 23
type input "[DATE]"
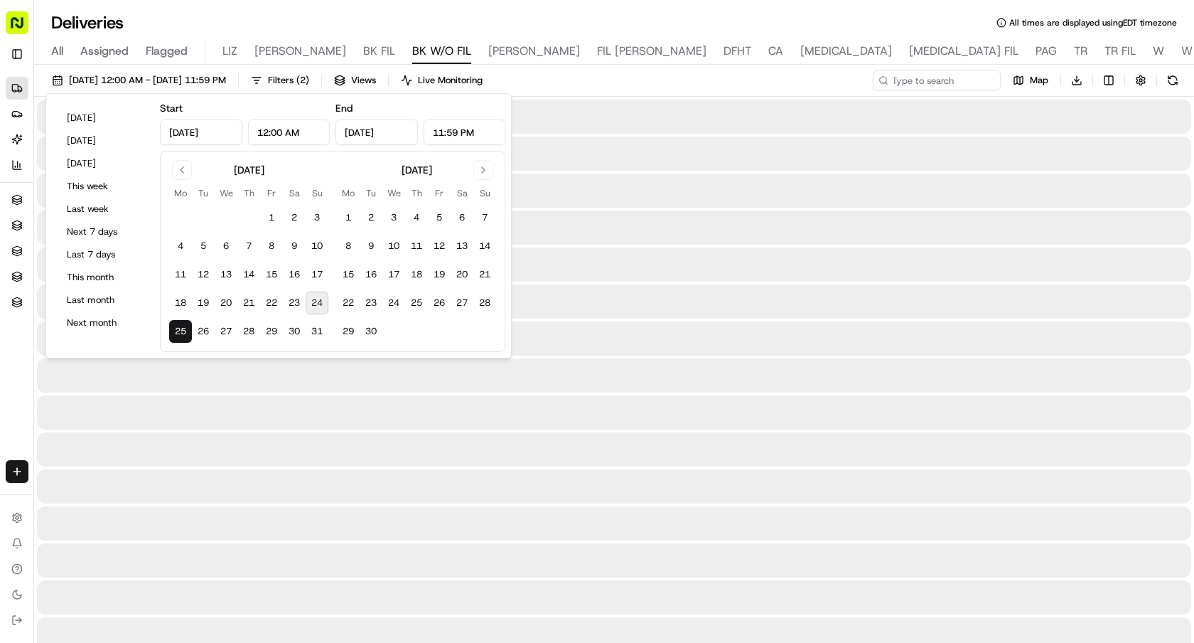
click at [171, 338] on button "25" at bounding box center [180, 331] width 23 height 23
click at [956, 74] on input at bounding box center [915, 80] width 171 height 20
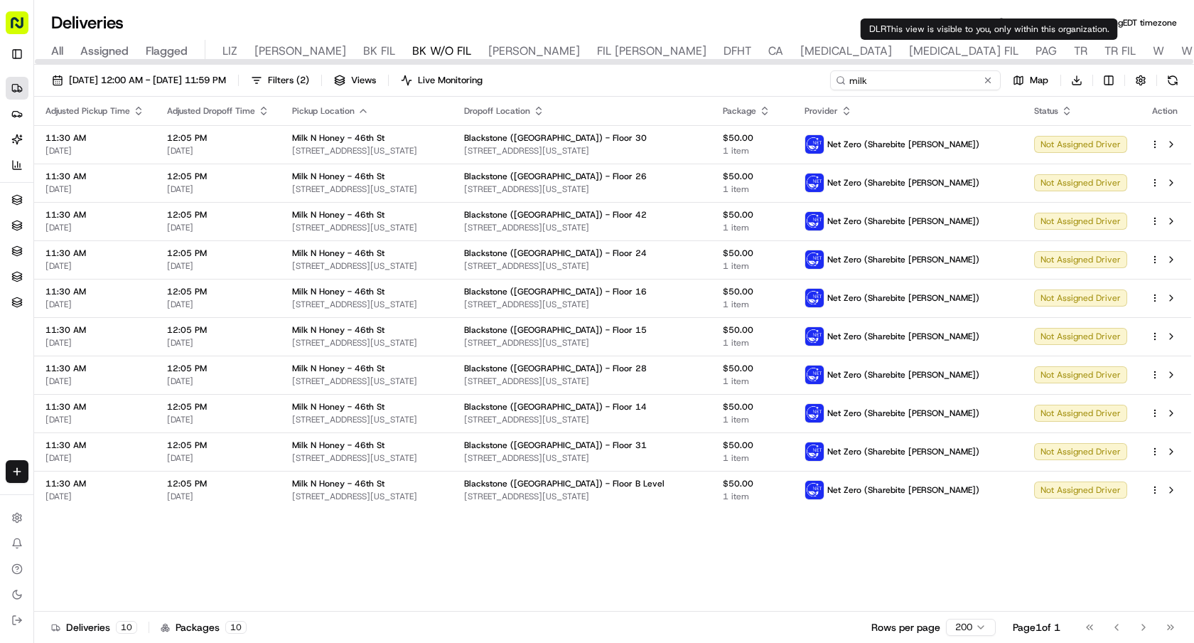
type input "milk"
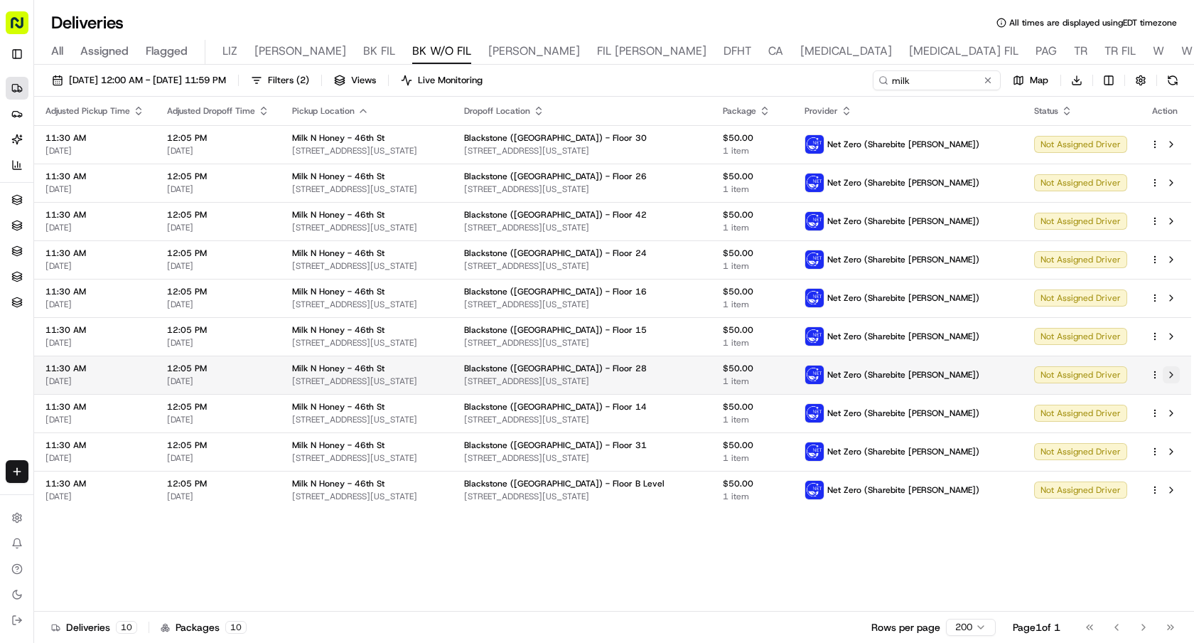
click at [1173, 375] on button at bounding box center [1171, 374] width 17 height 17
